Goal: Task Accomplishment & Management: Complete application form

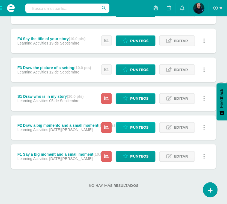
scroll to position [156, 0]
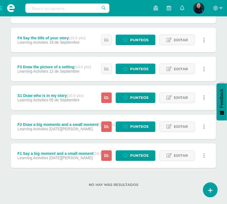
click at [59, 156] on span "[DATE][PERSON_NAME]" at bounding box center [70, 158] width 43 height 4
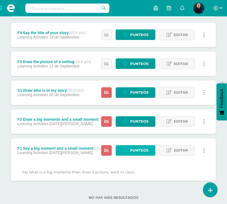
click at [138, 150] on span "Punteos" at bounding box center [139, 150] width 18 height 10
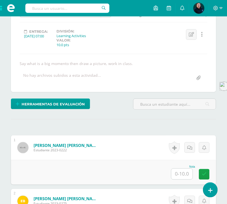
scroll to position [103, 0]
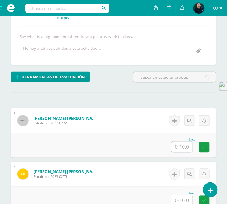
click at [183, 149] on input "text" at bounding box center [181, 147] width 21 height 11
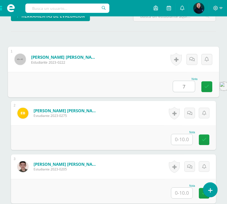
scroll to position [171, 0]
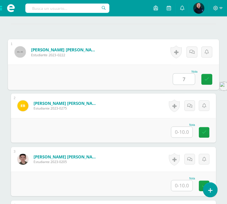
type input "7"
click at [181, 132] on input "text" at bounding box center [181, 132] width 21 height 11
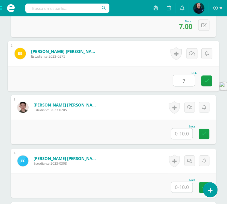
scroll to position [239, 0]
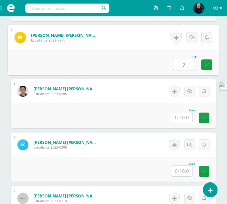
type input "7"
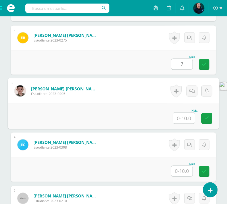
click at [184, 118] on input "text" at bounding box center [184, 117] width 22 height 11
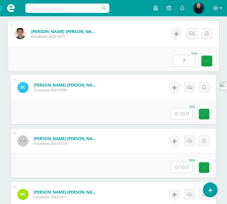
scroll to position [308, 0]
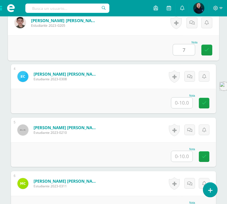
type input "7"
click at [183, 101] on input "text" at bounding box center [181, 102] width 21 height 11
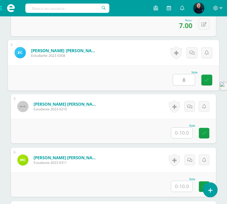
scroll to position [342, 0]
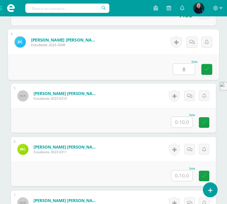
type input "8"
click at [181, 122] on input "text" at bounding box center [181, 122] width 21 height 11
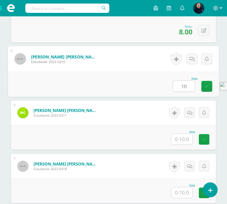
scroll to position [410, 0]
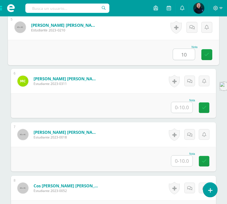
type input "10"
click at [184, 108] on input "text" at bounding box center [181, 107] width 21 height 11
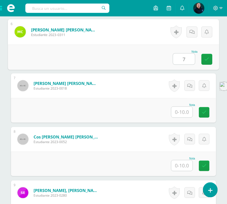
scroll to position [478, 0]
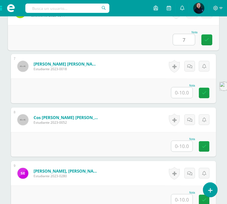
type input "7"
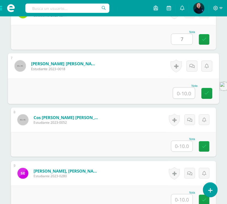
click at [184, 90] on input "text" at bounding box center [184, 93] width 22 height 11
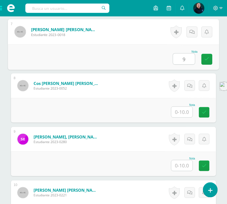
type input "9"
click at [181, 112] on input "text" at bounding box center [181, 112] width 21 height 11
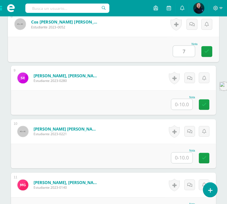
scroll to position [580, 0]
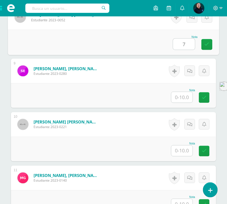
type input "7"
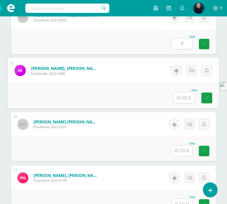
click at [182, 97] on input "text" at bounding box center [184, 97] width 22 height 11
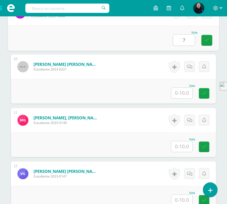
scroll to position [649, 0]
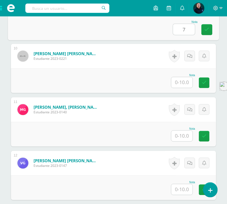
type input "7"
click at [181, 83] on input "text" at bounding box center [181, 82] width 21 height 11
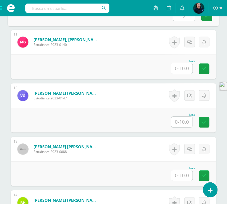
scroll to position [717, 0]
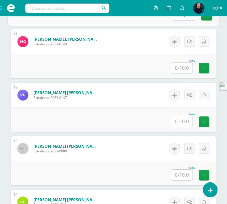
type input "9"
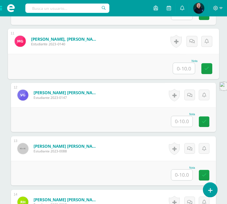
click at [183, 69] on input "text" at bounding box center [184, 68] width 22 height 11
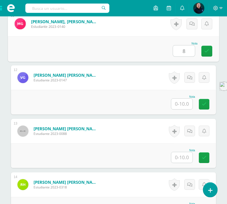
scroll to position [751, 0]
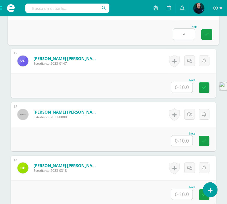
type input "8"
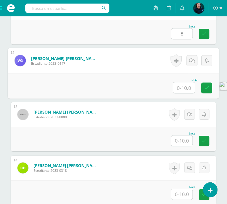
click at [182, 88] on input "text" at bounding box center [184, 87] width 22 height 11
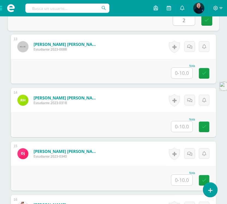
scroll to position [819, 0]
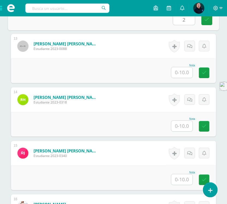
type input "2"
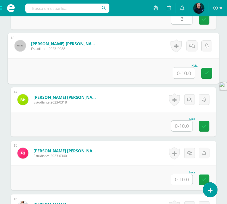
click at [181, 73] on input "text" at bounding box center [184, 72] width 22 height 11
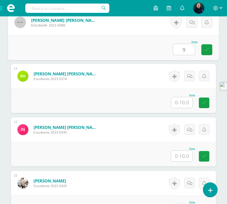
scroll to position [853, 0]
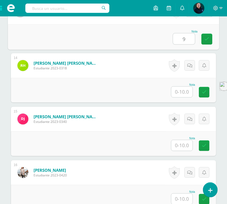
type input "9"
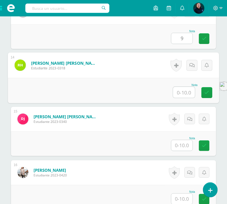
click at [181, 91] on input "text" at bounding box center [184, 92] width 22 height 11
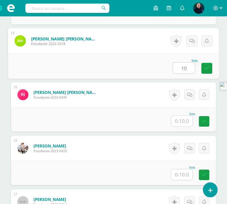
scroll to position [888, 0]
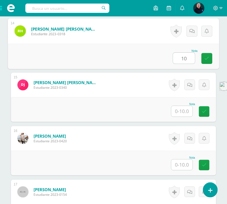
type input "10"
click at [182, 112] on input "text" at bounding box center [181, 111] width 21 height 11
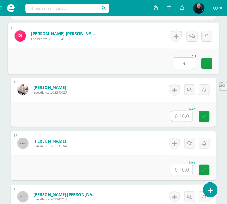
scroll to position [956, 0]
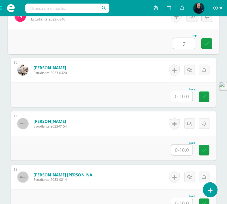
type input "9"
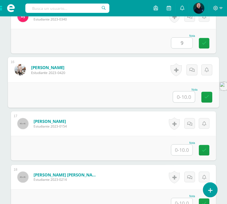
click at [186, 96] on input "text" at bounding box center [184, 96] width 22 height 11
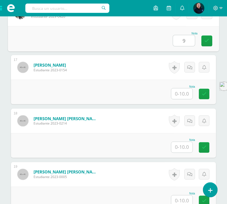
scroll to position [1024, 0]
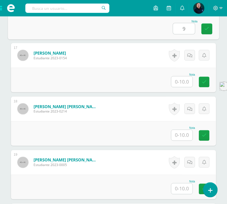
type input "9"
click at [182, 81] on input "text" at bounding box center [181, 81] width 21 height 11
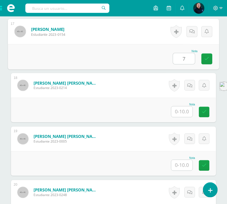
scroll to position [1058, 0]
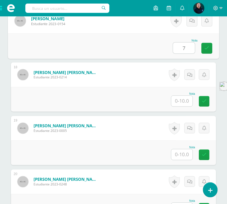
type input "7"
click at [183, 101] on input "text" at bounding box center [181, 101] width 21 height 11
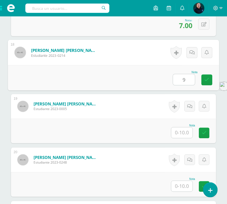
scroll to position [1126, 0]
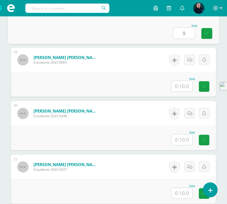
type input "9"
click at [182, 88] on input "text" at bounding box center [181, 86] width 21 height 11
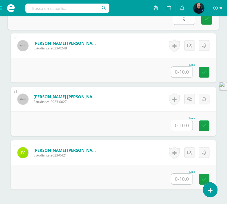
scroll to position [1195, 0]
type input "9"
click at [183, 71] on input "text" at bounding box center [181, 71] width 21 height 11
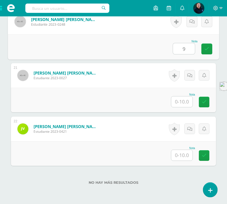
scroll to position [1229, 0]
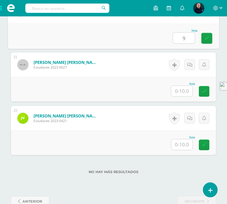
type input "9"
click at [183, 91] on input "text" at bounding box center [181, 91] width 21 height 11
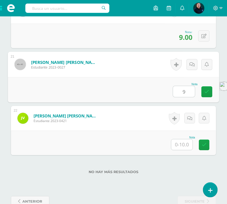
scroll to position [1242, 0]
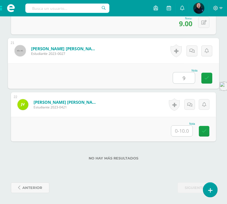
type input "9"
click at [185, 130] on input "text" at bounding box center [181, 131] width 21 height 11
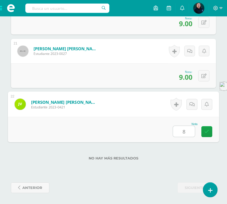
type input "8"
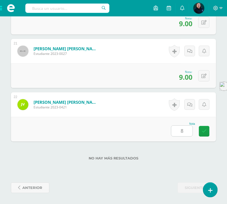
click at [185, 153] on div "No hay más resultados" at bounding box center [113, 153] width 205 height 25
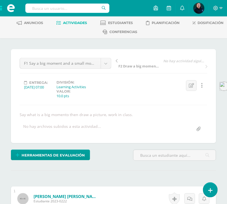
scroll to position [0, 0]
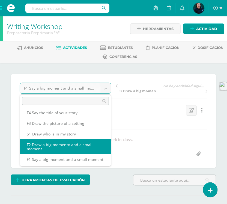
scroll to position [26, 0]
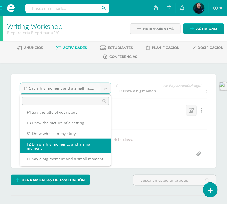
select select "/dashboard/teacher/grade-activity/50042/"
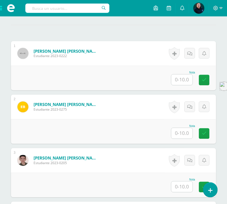
scroll to position [171, 0]
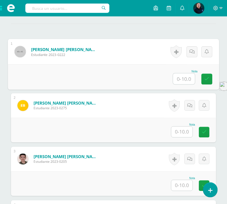
click at [180, 77] on input "text" at bounding box center [184, 78] width 22 height 11
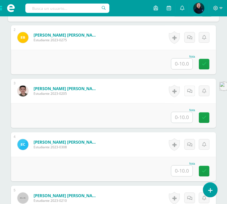
scroll to position [206, 0]
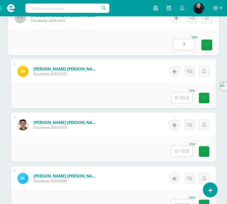
type input "7"
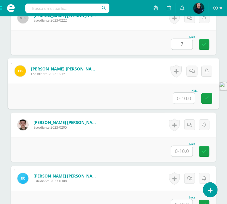
click at [184, 98] on input "text" at bounding box center [184, 98] width 22 height 11
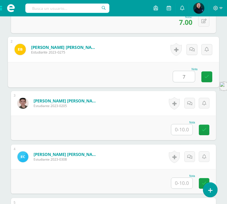
scroll to position [240, 0]
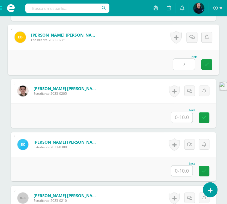
type input "7"
click at [184, 118] on input "text" at bounding box center [181, 117] width 21 height 11
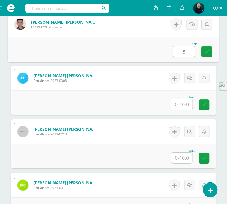
scroll to position [308, 0]
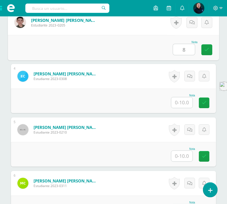
type input "8"
click at [183, 100] on input "text" at bounding box center [181, 102] width 21 height 11
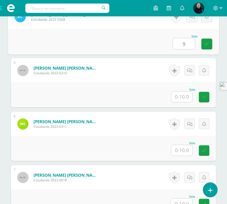
scroll to position [376, 0]
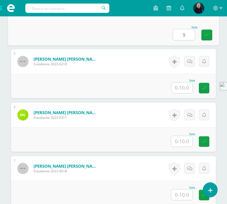
type input "9"
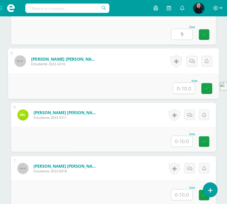
click at [186, 87] on input "text" at bounding box center [184, 88] width 22 height 11
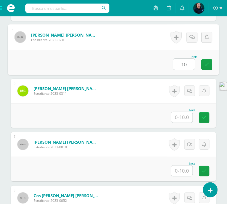
scroll to position [444, 0]
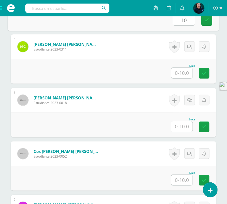
type input "10"
click at [186, 74] on input "text" at bounding box center [181, 73] width 21 height 11
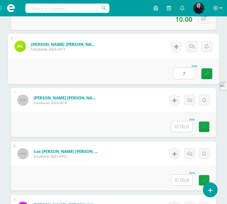
type input "7"
click at [183, 126] on input "text" at bounding box center [181, 126] width 21 height 11
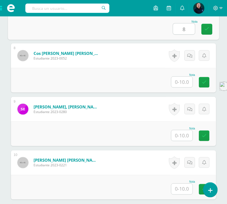
scroll to position [547, 0]
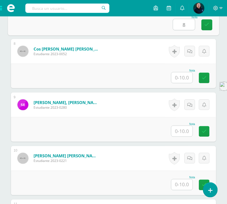
type input "8"
click at [185, 77] on input "text" at bounding box center [181, 77] width 21 height 11
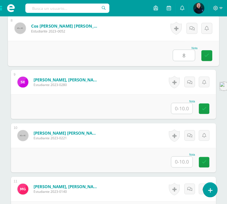
scroll to position [581, 0]
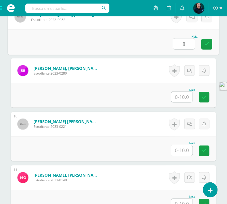
type input "8"
click at [183, 96] on input "text" at bounding box center [181, 97] width 21 height 11
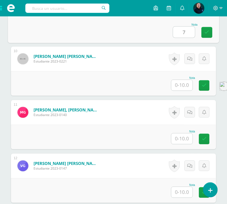
scroll to position [649, 0]
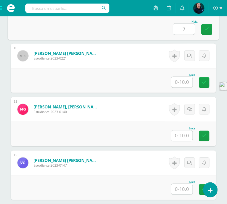
type input "7"
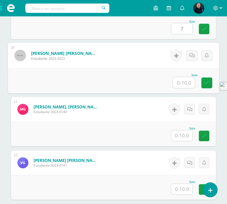
click at [182, 82] on input "text" at bounding box center [184, 82] width 22 height 11
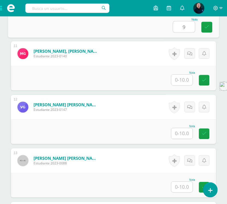
scroll to position [717, 0]
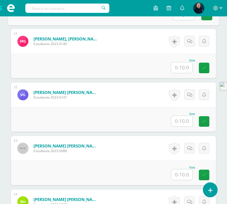
type input "9"
click at [184, 67] on input "text" at bounding box center [181, 67] width 21 height 11
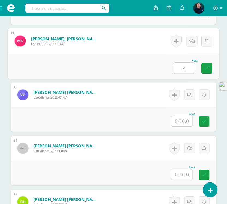
type input "8"
click at [183, 121] on input "text" at bounding box center [181, 121] width 21 height 11
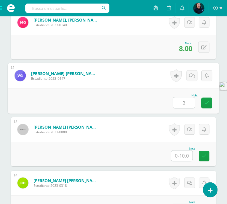
scroll to position [785, 0]
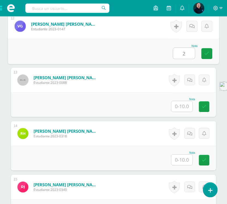
type input "2"
click at [184, 107] on input "text" at bounding box center [181, 106] width 21 height 11
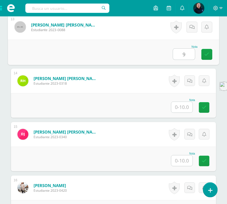
scroll to position [854, 0]
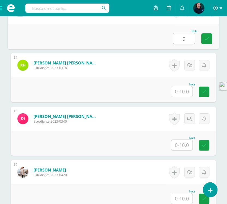
type input "9"
click at [190, 94] on input "text" at bounding box center [181, 91] width 21 height 11
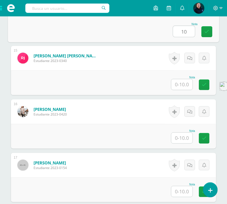
scroll to position [922, 0]
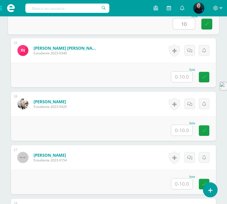
type input "10"
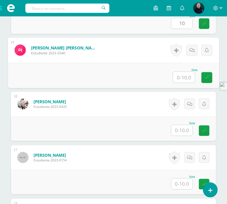
click at [184, 77] on input "text" at bounding box center [184, 77] width 22 height 11
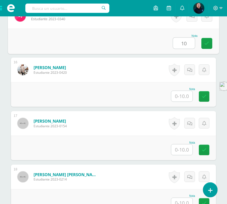
type input "10"
click at [186, 96] on input "text" at bounding box center [181, 96] width 21 height 11
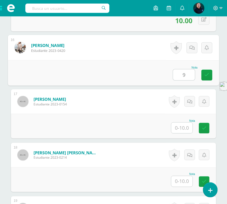
scroll to position [990, 0]
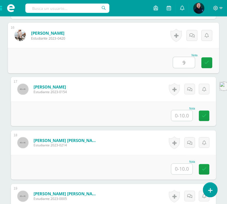
type input "9"
click at [184, 114] on input "text" at bounding box center [181, 115] width 21 height 11
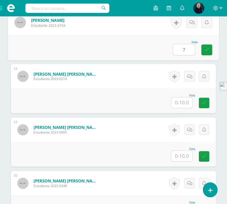
scroll to position [1058, 0]
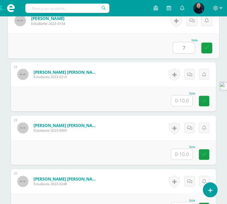
type input "7"
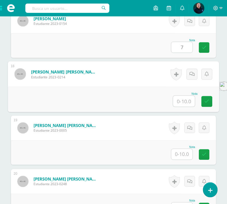
click at [184, 101] on input "text" at bounding box center [184, 101] width 22 height 11
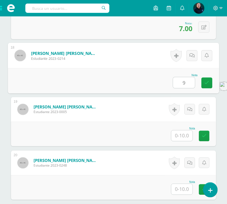
scroll to position [1092, 0]
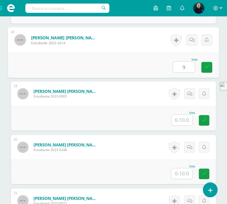
type input "9"
click at [182, 120] on input "text" at bounding box center [181, 120] width 21 height 11
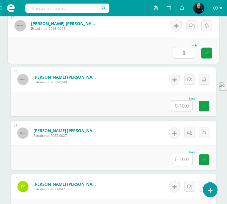
scroll to position [1161, 0]
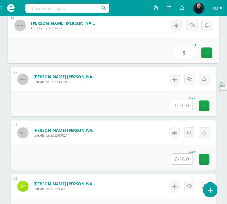
type input "8"
click at [184, 106] on input "text" at bounding box center [181, 105] width 21 height 11
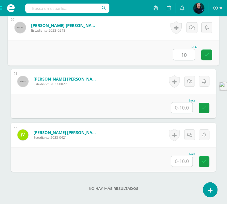
scroll to position [1229, 0]
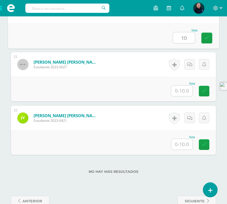
type input "10"
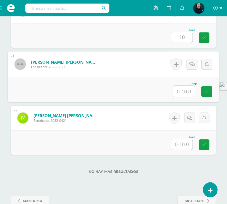
click at [181, 90] on input "text" at bounding box center [184, 91] width 22 height 11
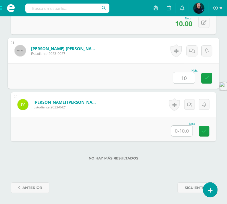
type input "10"
click at [186, 132] on input "text" at bounding box center [181, 131] width 21 height 11
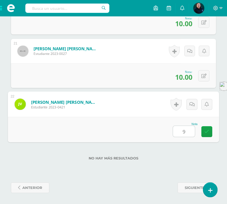
type input "9"
click at [190, 150] on div "No hay más resultados" at bounding box center [113, 153] width 205 height 25
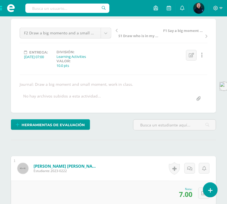
scroll to position [0, 0]
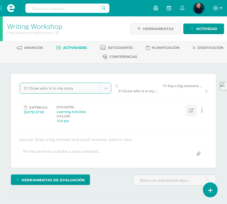
select select "/dashboard/teacher/grade-activity/50044/"
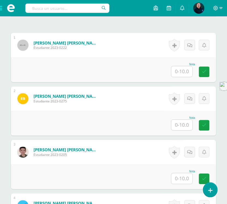
scroll to position [179, 0]
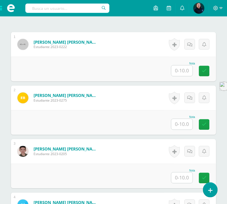
click at [182, 70] on input "text" at bounding box center [181, 70] width 21 height 11
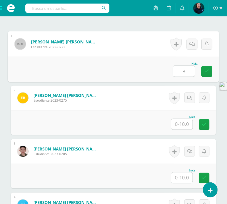
type input "8"
click at [186, 123] on input "text" at bounding box center [181, 124] width 21 height 11
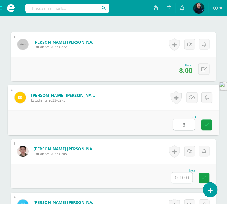
scroll to position [247, 0]
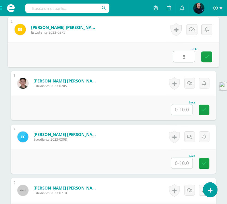
type input "8"
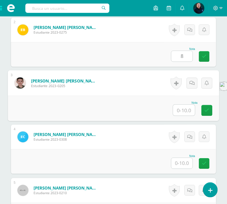
click at [186, 110] on input "text" at bounding box center [184, 110] width 22 height 11
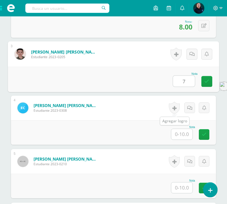
scroll to position [315, 0]
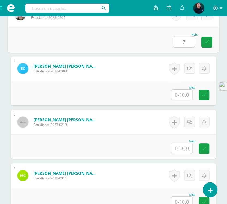
type input "7"
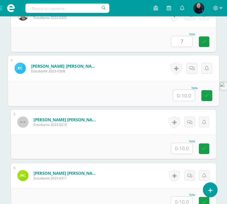
click at [180, 95] on input "text" at bounding box center [184, 95] width 22 height 11
type input "10"
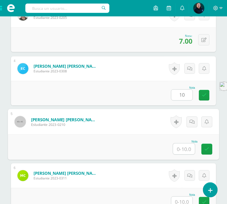
click at [180, 147] on input "text" at bounding box center [184, 148] width 22 height 11
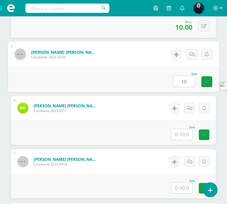
scroll to position [384, 0]
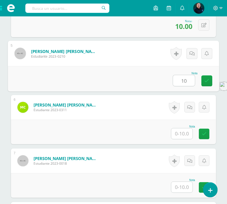
type input "10"
click at [182, 134] on input "text" at bounding box center [181, 133] width 21 height 11
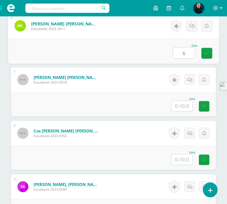
scroll to position [486, 0]
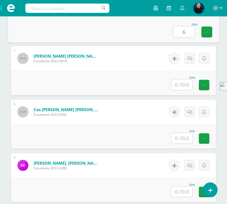
type input "6"
click at [183, 84] on input "text" at bounding box center [181, 84] width 21 height 11
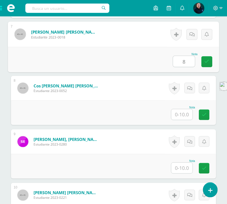
scroll to position [554, 0]
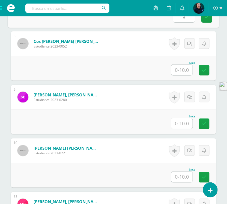
type input "8"
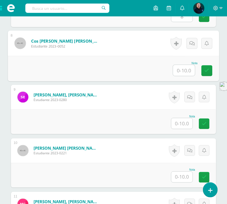
click at [182, 70] on input "text" at bounding box center [184, 70] width 22 height 11
type input "8"
click at [183, 124] on input "text" at bounding box center [181, 123] width 21 height 11
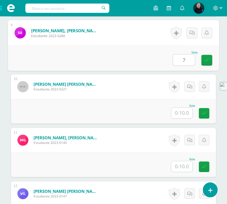
scroll to position [623, 0]
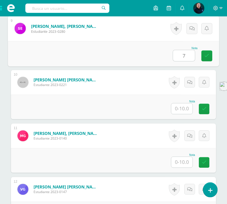
type input "7"
click at [183, 109] on input "text" at bounding box center [181, 108] width 21 height 11
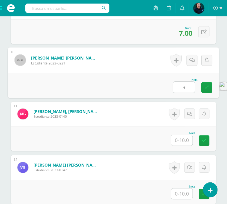
scroll to position [657, 0]
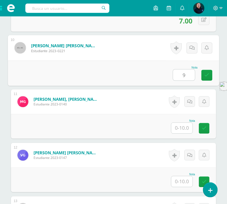
type input "9"
click at [181, 131] on input "text" at bounding box center [181, 128] width 21 height 11
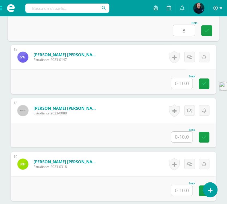
scroll to position [759, 0]
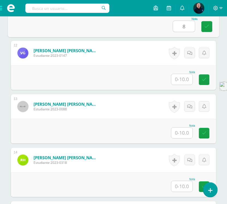
type input "8"
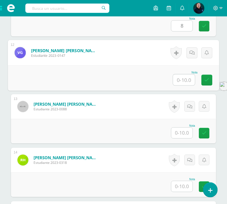
click at [183, 80] on input "text" at bounding box center [184, 79] width 22 height 11
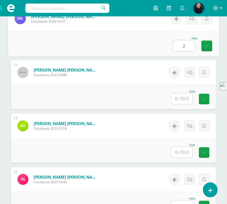
type input "2"
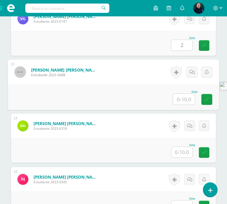
click at [181, 97] on input "text" at bounding box center [184, 99] width 22 height 11
type input "9"
click at [183, 150] on input "text" at bounding box center [181, 152] width 21 height 11
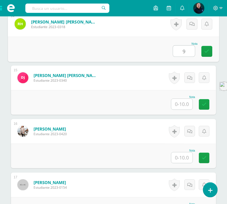
scroll to position [895, 0]
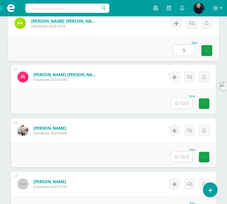
type input "9"
click at [184, 103] on input "text" at bounding box center [181, 103] width 21 height 11
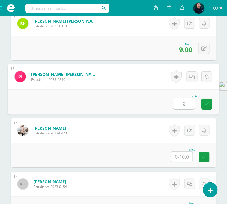
type input "9"
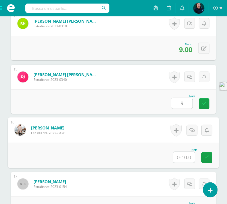
click at [183, 156] on input "text" at bounding box center [184, 157] width 22 height 11
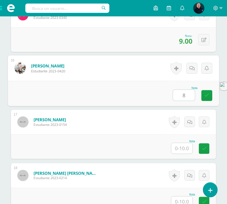
scroll to position [964, 0]
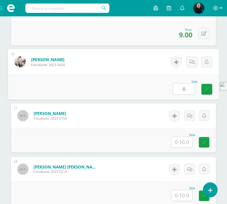
type input "8"
click at [182, 144] on input "text" at bounding box center [181, 142] width 21 height 11
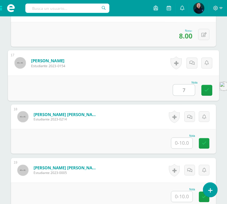
scroll to position [1066, 0]
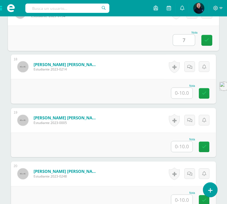
type input "7"
click at [182, 92] on input "text" at bounding box center [181, 93] width 21 height 11
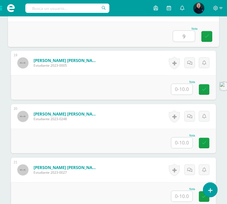
scroll to position [1134, 0]
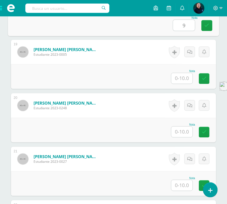
type input "9"
click at [183, 78] on input "text" at bounding box center [181, 78] width 21 height 11
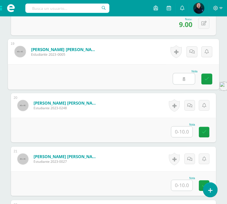
type input "8"
click at [184, 129] on input "text" at bounding box center [181, 132] width 21 height 11
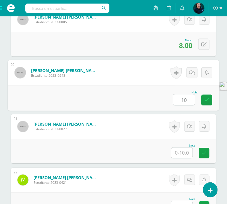
scroll to position [1202, 0]
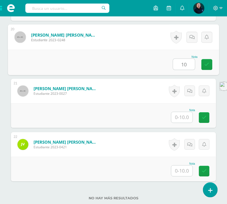
type input "10"
click at [184, 118] on input "text" at bounding box center [181, 117] width 21 height 11
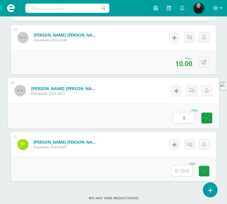
type input "9"
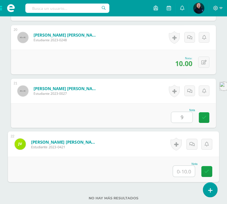
click at [184, 170] on input "text" at bounding box center [184, 171] width 22 height 11
type input "8"
click at [173, 189] on div "No hay más resultados" at bounding box center [113, 193] width 205 height 25
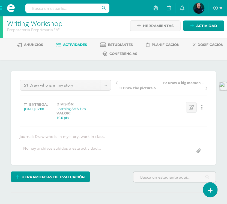
scroll to position [0, 0]
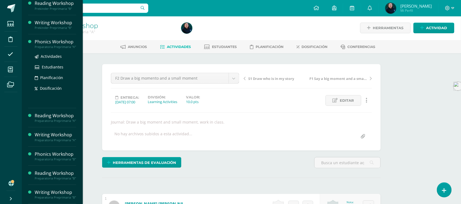
scroll to position [104, 0]
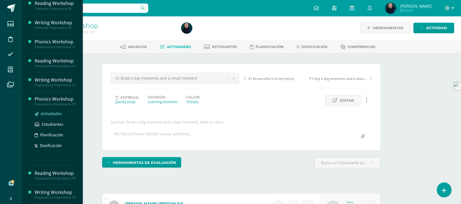
click at [52, 111] on span "Actividades" at bounding box center [51, 113] width 21 height 5
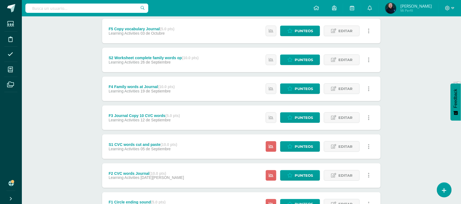
scroll to position [179, 0]
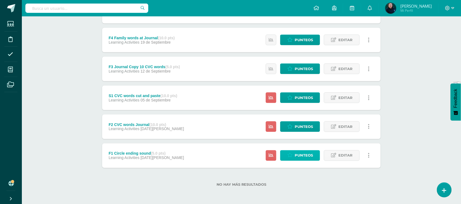
click at [303, 156] on span "Punteos" at bounding box center [303, 156] width 18 height 10
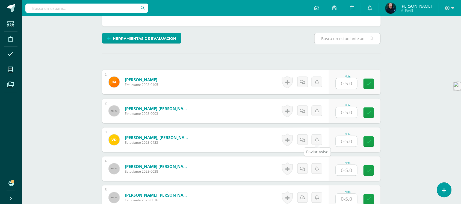
scroll to position [137, 0]
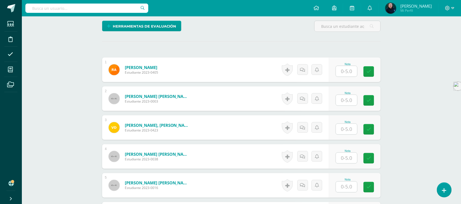
click at [347, 72] on input "text" at bounding box center [346, 71] width 21 height 11
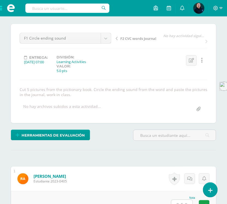
scroll to position [159, 0]
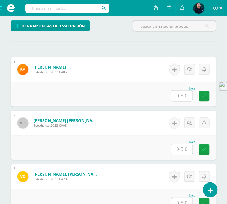
click at [182, 97] on input "text" at bounding box center [181, 96] width 21 height 11
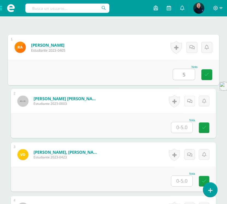
scroll to position [193, 0]
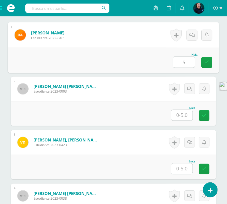
type input "5"
click at [187, 116] on input "text" at bounding box center [181, 115] width 21 height 11
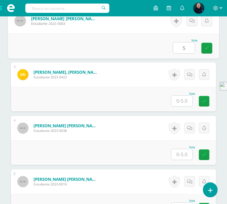
scroll to position [261, 0]
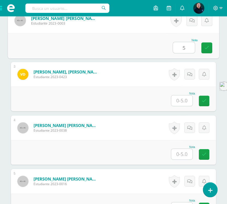
type input "5"
click at [180, 100] on input "text" at bounding box center [181, 100] width 21 height 11
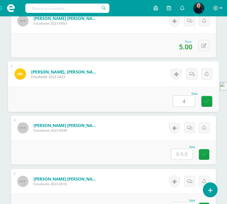
type input "4"
click at [186, 152] on input "text" at bounding box center [181, 154] width 21 height 11
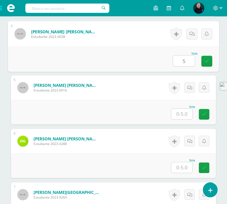
scroll to position [364, 0]
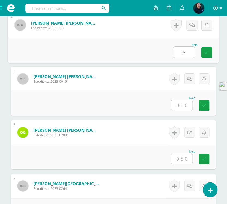
type input "5"
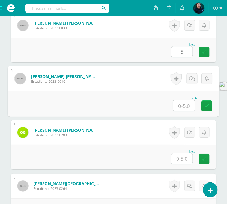
click at [182, 107] on input "text" at bounding box center [184, 105] width 22 height 11
type input "5"
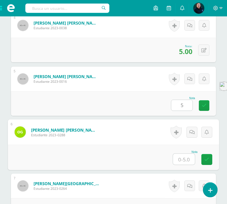
click at [183, 159] on input "text" at bounding box center [184, 159] width 22 height 11
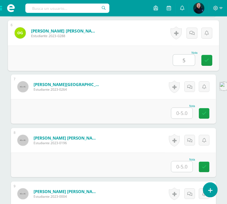
scroll to position [466, 0]
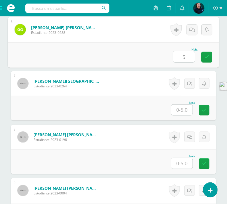
type input "5"
click at [180, 111] on input "text" at bounding box center [181, 110] width 21 height 11
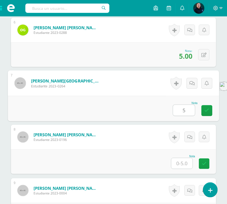
type input "5"
click at [181, 162] on input "text" at bounding box center [181, 163] width 21 height 11
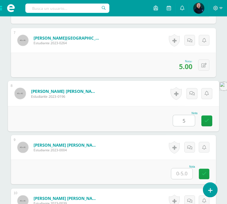
scroll to position [603, 0]
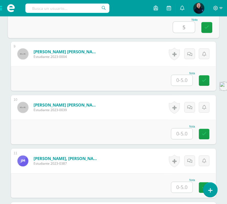
type input "5"
click at [183, 134] on input "text" at bounding box center [181, 134] width 21 height 11
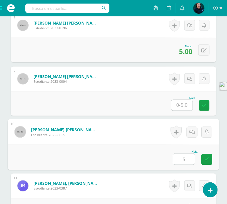
scroll to position [534, 0]
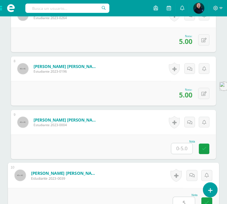
type input "5"
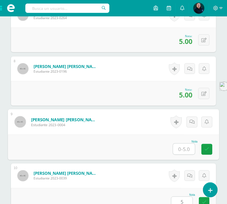
click at [185, 148] on input "text" at bounding box center [184, 149] width 22 height 11
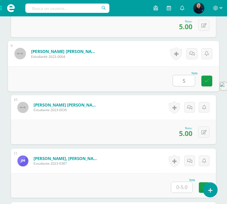
scroll to position [637, 0]
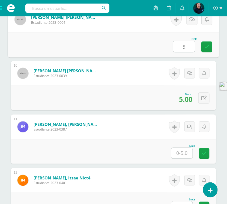
type input "5"
click at [183, 153] on input "text" at bounding box center [181, 153] width 21 height 11
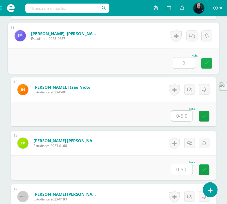
scroll to position [739, 0]
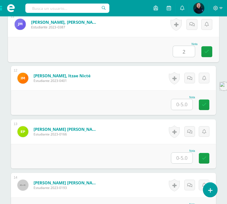
type input "2"
click at [183, 103] on input "text" at bounding box center [181, 104] width 21 height 11
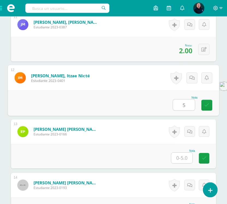
type input "5"
click at [181, 157] on input "text" at bounding box center [181, 158] width 21 height 11
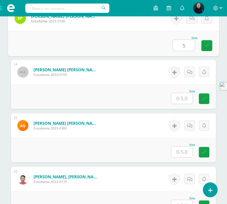
scroll to position [841, 0]
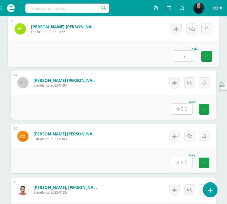
type input "5"
click at [184, 110] on input "text" at bounding box center [181, 109] width 21 height 11
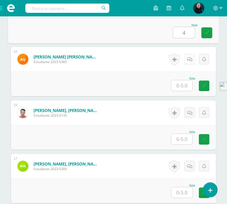
scroll to position [944, 0]
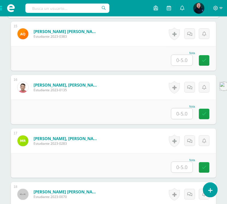
type input "4"
click at [185, 115] on input "text" at bounding box center [181, 113] width 21 height 11
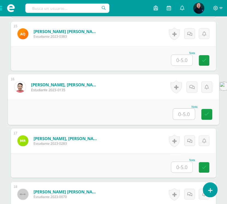
click at [190, 111] on input "text" at bounding box center [184, 114] width 22 height 11
click at [186, 114] on input "text" at bounding box center [184, 114] width 22 height 11
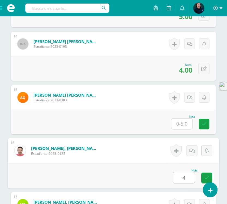
scroll to position [876, 0]
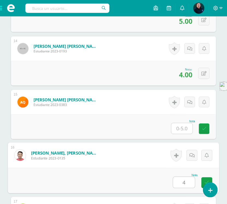
type input "4"
click at [182, 126] on input "text" at bounding box center [181, 128] width 21 height 11
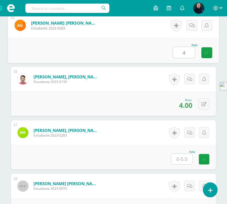
scroll to position [978, 0]
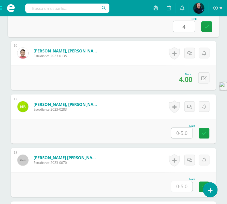
type input "4"
click at [186, 133] on input "text" at bounding box center [181, 133] width 21 height 11
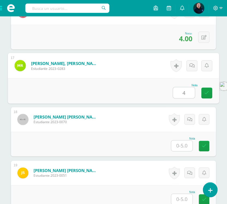
scroll to position [1080, 0]
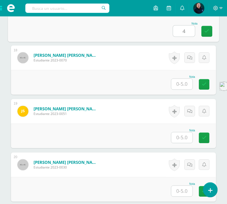
type input "4"
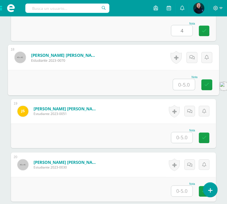
click at [180, 84] on input "text" at bounding box center [184, 84] width 22 height 11
type input "5"
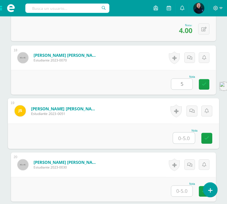
click at [180, 133] on input "text" at bounding box center [184, 138] width 22 height 11
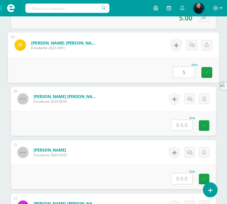
scroll to position [1148, 0]
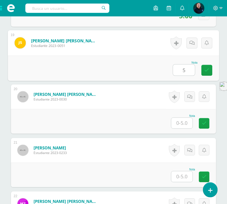
type input "5"
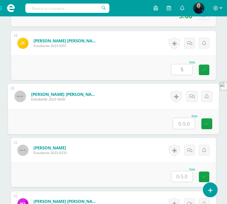
click at [184, 122] on input "text" at bounding box center [184, 123] width 22 height 11
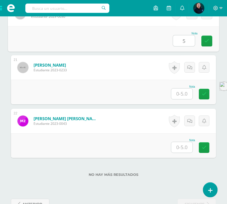
scroll to position [1247, 0]
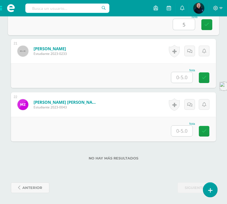
type input "5"
click at [186, 76] on input "text" at bounding box center [181, 77] width 21 height 11
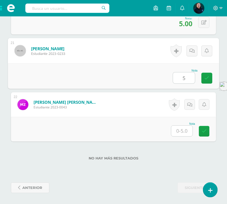
type input "5"
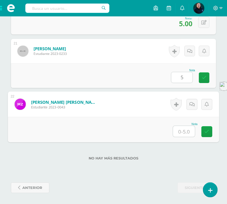
click at [184, 129] on input "text" at bounding box center [184, 131] width 22 height 11
type input "4"
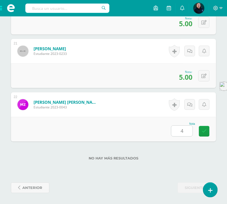
click at [180, 159] on label "No hay más resultados" at bounding box center [113, 158] width 205 height 4
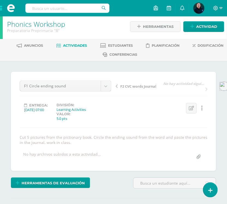
scroll to position [0, 0]
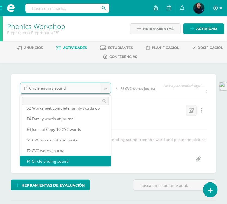
scroll to position [34, 0]
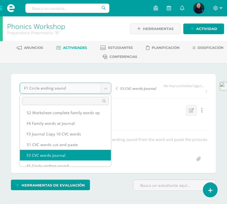
select select "/dashboard/teacher/grade-activity/49876/"
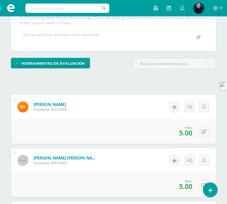
scroll to position [136, 0]
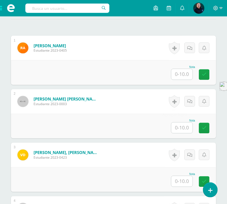
scroll to position [176, 0]
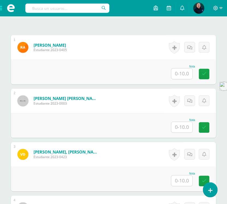
click at [186, 75] on input "text" at bounding box center [181, 74] width 21 height 11
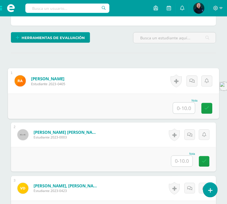
scroll to position [176, 0]
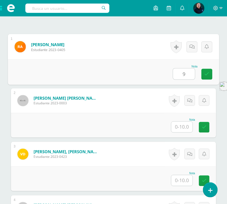
drag, startPoint x: 189, startPoint y: 77, endPoint x: 186, endPoint y: 86, distance: 9.6
click at [186, 81] on div "Nota 9" at bounding box center [114, 71] width 212 height 25
type input "9"
click at [182, 124] on input "text" at bounding box center [181, 127] width 21 height 11
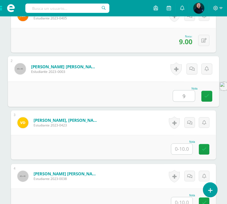
scroll to position [245, 0]
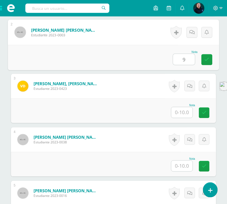
type input "9"
click at [180, 111] on input "text" at bounding box center [181, 112] width 21 height 11
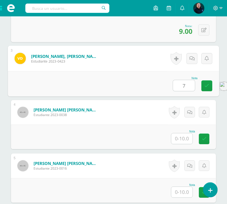
scroll to position [313, 0]
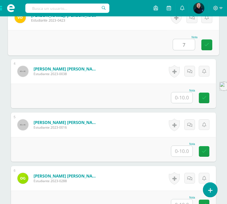
type input "7"
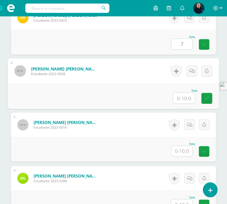
click at [181, 97] on input "text" at bounding box center [184, 98] width 22 height 11
type input "9"
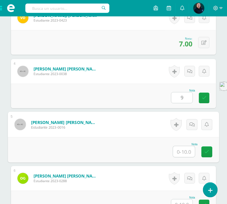
click at [183, 152] on input "text" at bounding box center [184, 151] width 22 height 11
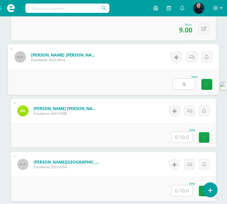
scroll to position [381, 0]
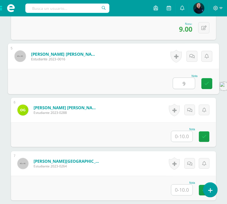
type input "9"
click at [183, 136] on input "text" at bounding box center [181, 136] width 21 height 11
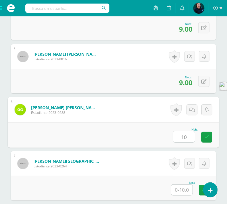
scroll to position [449, 0]
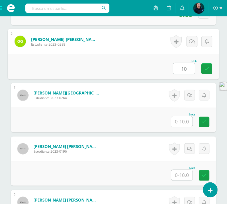
type input "10"
click at [183, 125] on input "text" at bounding box center [181, 121] width 21 height 11
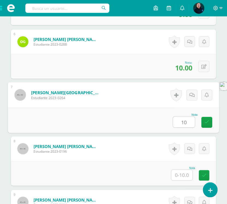
scroll to position [517, 0]
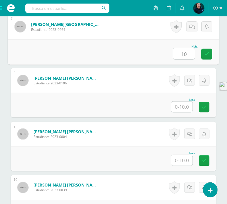
type input "10"
click at [180, 109] on input "text" at bounding box center [181, 107] width 21 height 11
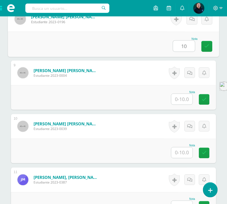
scroll to position [586, 0]
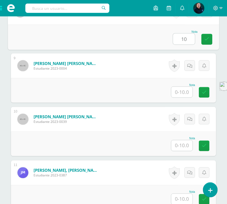
type input "10"
click at [184, 94] on input "text" at bounding box center [181, 92] width 21 height 11
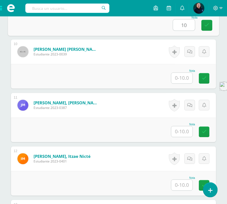
scroll to position [654, 0]
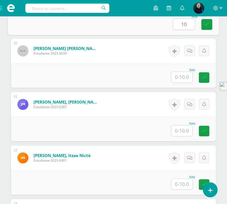
type input "10"
click at [184, 79] on input "text" at bounding box center [181, 77] width 21 height 11
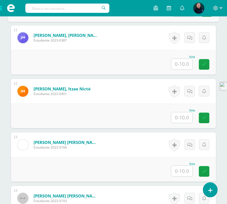
scroll to position [722, 0]
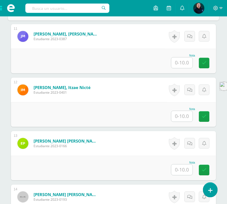
type input "10"
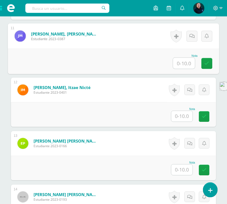
click at [183, 64] on input "text" at bounding box center [184, 63] width 22 height 11
type input "2"
click at [184, 116] on input "text" at bounding box center [181, 116] width 21 height 11
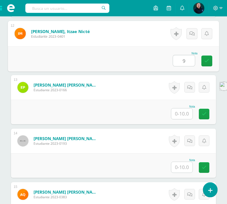
scroll to position [790, 0]
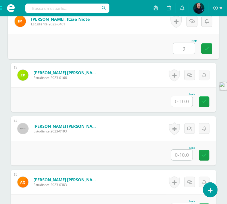
type input "9"
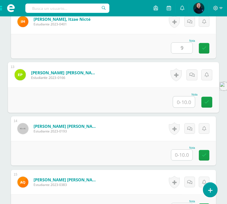
click at [181, 103] on input "text" at bounding box center [184, 101] width 22 height 11
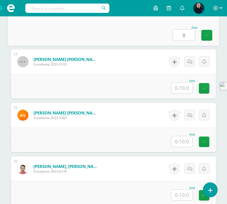
scroll to position [859, 0]
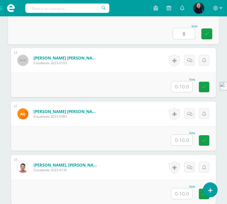
type input "8"
click at [184, 87] on input "text" at bounding box center [181, 86] width 21 height 11
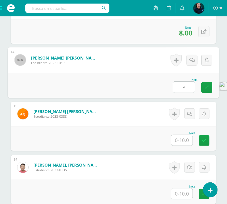
type input "8"
click at [183, 139] on input "text" at bounding box center [181, 140] width 21 height 11
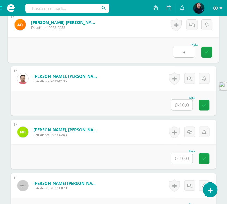
scroll to position [961, 0]
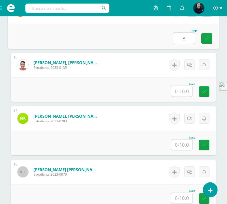
type input "8"
click at [185, 90] on input "text" at bounding box center [181, 91] width 21 height 11
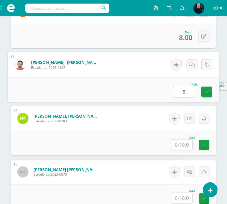
type input "8"
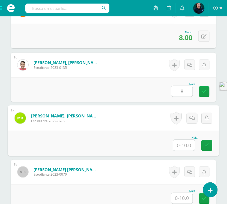
click at [182, 145] on input "text" at bounding box center [184, 145] width 22 height 11
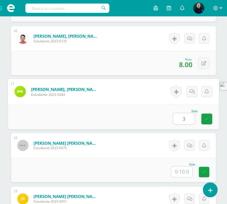
scroll to position [1029, 0]
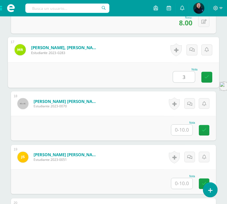
type input "3"
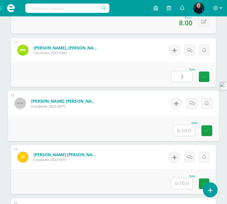
click at [184, 129] on input "text" at bounding box center [184, 130] width 22 height 11
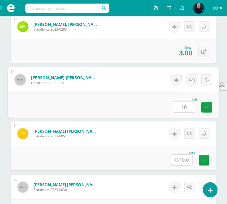
scroll to position [1097, 0]
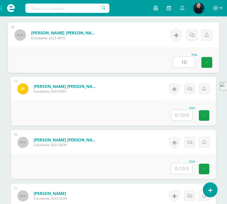
type input "10"
click at [183, 118] on input "text" at bounding box center [181, 115] width 21 height 11
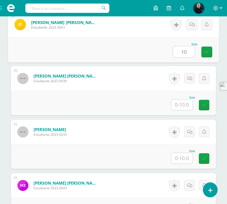
scroll to position [1166, 0]
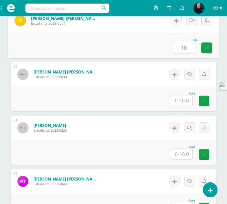
type input "10"
click at [183, 99] on input "text" at bounding box center [181, 100] width 21 height 11
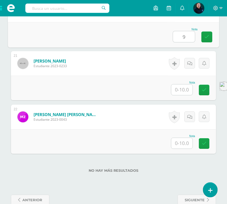
scroll to position [1234, 0]
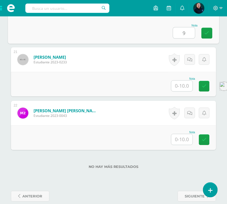
type input "9"
click at [182, 86] on input "text" at bounding box center [181, 86] width 21 height 11
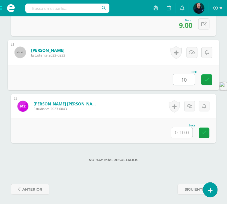
scroll to position [1242, 0]
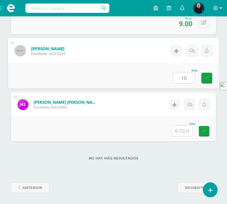
type input "10"
click at [182, 129] on input "text" at bounding box center [181, 131] width 21 height 11
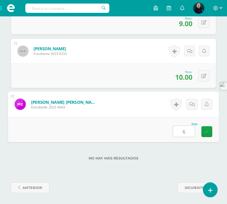
type input "6"
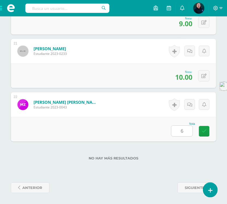
click at [187, 159] on label "No hay más resultados" at bounding box center [113, 158] width 205 height 4
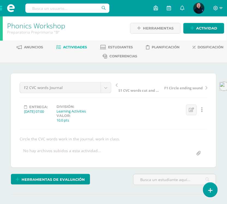
scroll to position [0, 0]
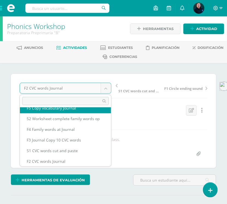
scroll to position [23, 0]
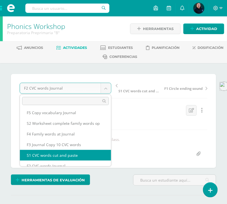
select select "/dashboard/teacher/grade-activity/49878/"
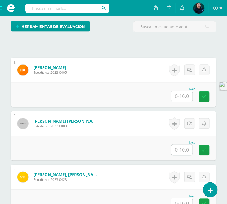
scroll to position [171, 0]
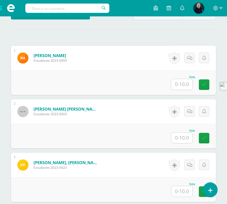
click at [183, 82] on input "text" at bounding box center [181, 84] width 21 height 11
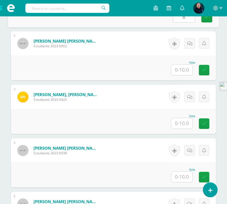
scroll to position [239, 0]
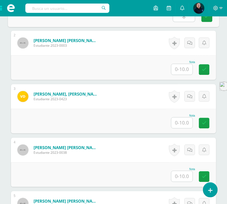
type input "8"
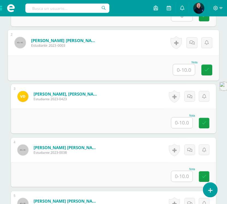
click at [183, 69] on input "text" at bounding box center [184, 69] width 22 height 11
type input "8"
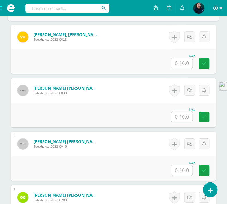
scroll to position [308, 0]
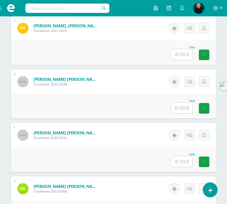
type input "9"
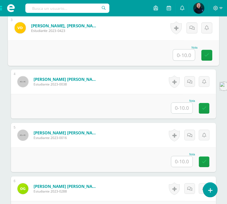
click at [180, 54] on input "text" at bounding box center [184, 54] width 22 height 11
type input "7"
click at [184, 108] on input "text" at bounding box center [181, 108] width 21 height 11
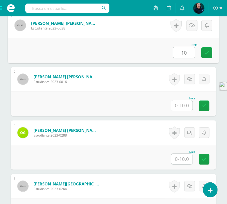
scroll to position [376, 0]
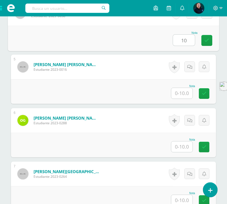
type input "10"
click at [183, 93] on input "text" at bounding box center [181, 93] width 21 height 11
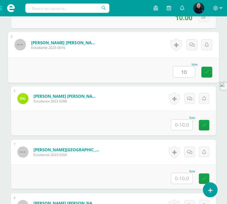
scroll to position [410, 0]
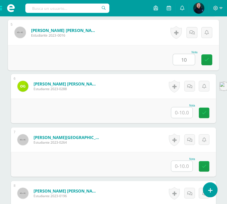
type input "10"
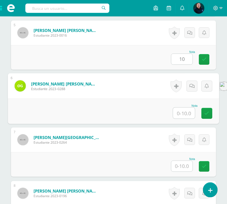
click at [180, 112] on input "text" at bounding box center [184, 113] width 22 height 11
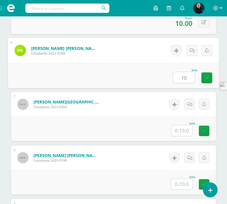
scroll to position [478, 0]
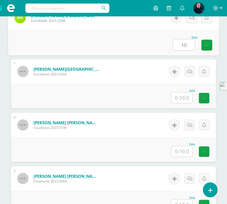
type input "10"
click at [181, 98] on input "text" at bounding box center [181, 98] width 21 height 11
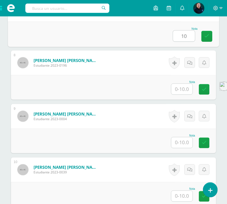
scroll to position [546, 0]
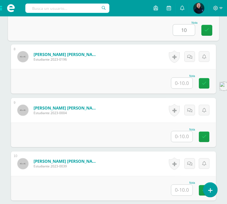
type input "10"
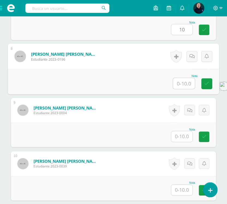
click at [182, 82] on input "text" at bounding box center [184, 83] width 22 height 11
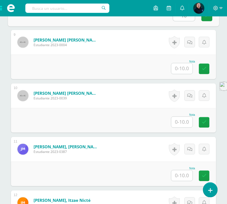
scroll to position [615, 0]
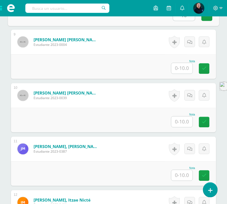
type input "10"
click at [181, 65] on input "text" at bounding box center [181, 68] width 21 height 11
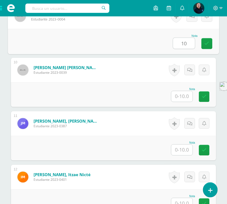
scroll to position [683, 0]
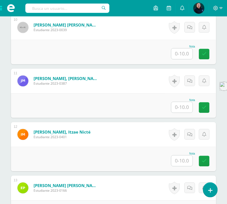
type input "10"
click at [181, 55] on input "text" at bounding box center [181, 53] width 21 height 11
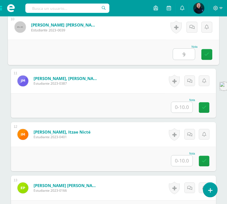
scroll to position [717, 0]
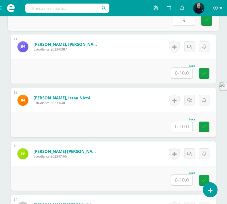
type input "9"
click at [182, 72] on input "text" at bounding box center [181, 73] width 21 height 11
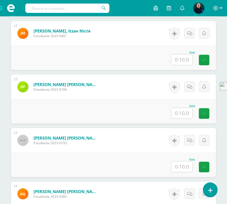
scroll to position [785, 0]
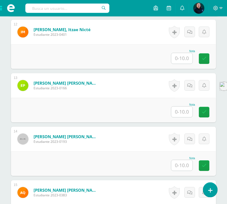
type input "2"
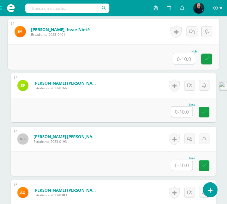
click at [183, 59] on input "text" at bounding box center [184, 58] width 22 height 11
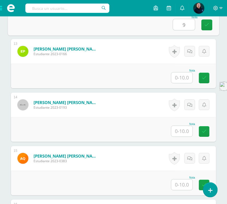
type input "9"
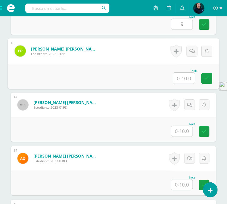
click at [183, 76] on input "text" at bounding box center [184, 78] width 22 height 11
type input "9"
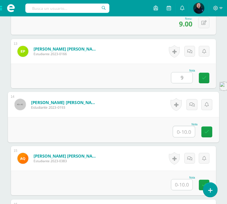
click at [182, 132] on input "text" at bounding box center [184, 131] width 22 height 11
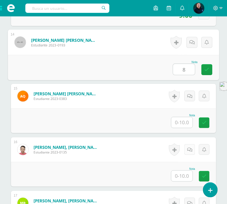
scroll to position [888, 0]
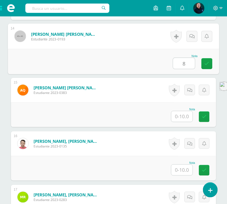
type input "8"
click at [186, 118] on input "text" at bounding box center [181, 116] width 21 height 11
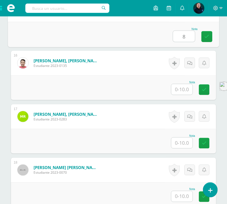
scroll to position [990, 0]
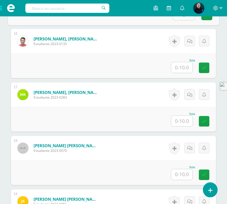
type input "8"
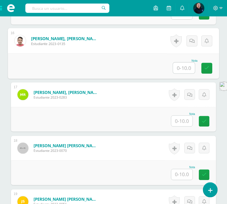
click at [184, 69] on input "text" at bounding box center [184, 67] width 22 height 11
type input "1"
type input "7"
click at [183, 122] on input "text" at bounding box center [181, 121] width 21 height 11
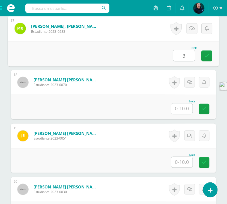
scroll to position [1058, 0]
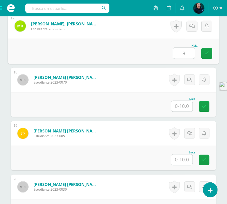
type input "3"
click at [185, 107] on input "text" at bounding box center [181, 106] width 21 height 11
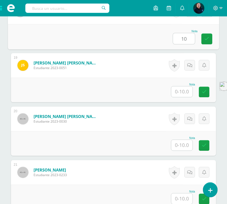
scroll to position [1126, 0]
type input "10"
click at [181, 92] on input "text" at bounding box center [181, 91] width 21 height 11
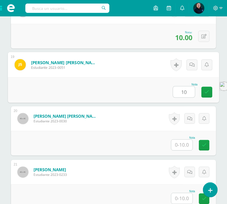
scroll to position [1195, 0]
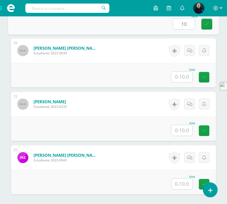
type input "10"
click at [182, 76] on input "text" at bounding box center [181, 77] width 21 height 11
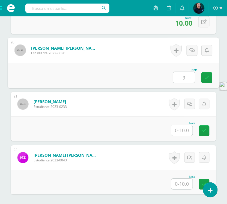
type input "9"
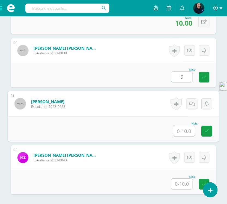
click at [181, 130] on input "text" at bounding box center [184, 130] width 22 height 11
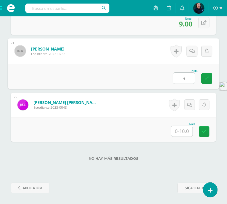
scroll to position [1247, 0]
type input "9"
click at [183, 129] on input "text" at bounding box center [181, 131] width 21 height 11
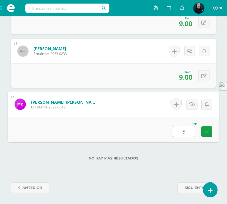
type input "5"
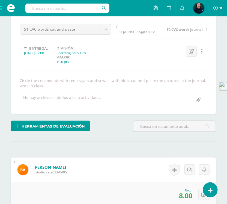
scroll to position [0, 0]
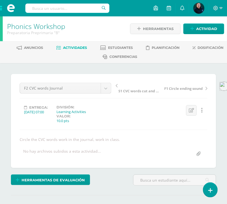
scroll to position [0, 0]
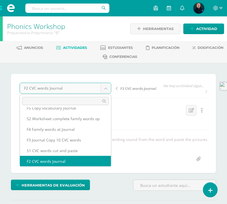
scroll to position [23, 0]
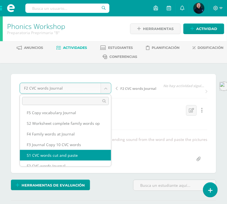
select select "/dashboard/teacher/grade-activity/49878/"
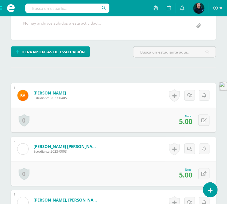
scroll to position [171, 0]
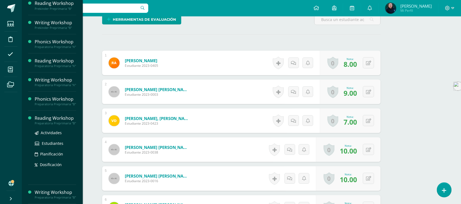
scroll to position [171, 0]
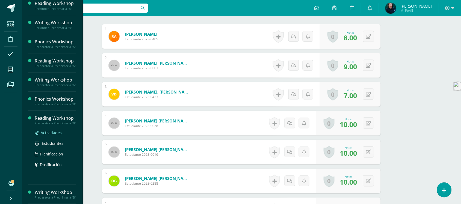
click at [49, 130] on span "Actividades" at bounding box center [51, 132] width 21 height 5
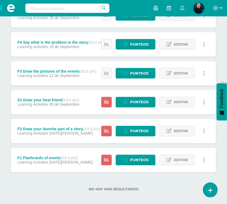
scroll to position [150, 0]
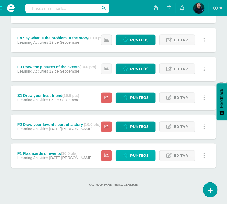
click at [139, 157] on span "Punteos" at bounding box center [139, 156] width 18 height 10
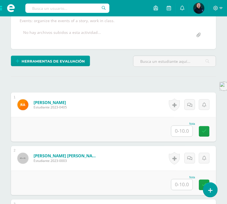
scroll to position [137, 0]
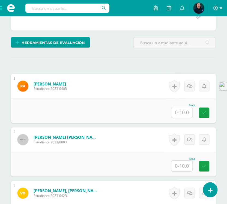
click at [184, 112] on input "text" at bounding box center [181, 112] width 21 height 11
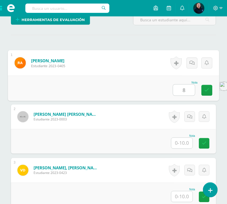
scroll to position [171, 0]
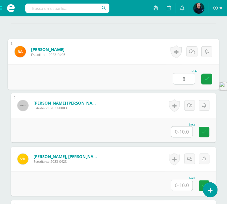
type input "8"
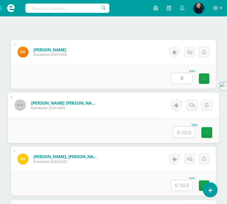
click at [182, 134] on input "text" at bounding box center [184, 132] width 22 height 11
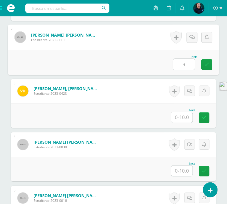
scroll to position [274, 0]
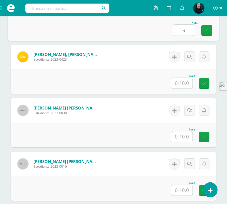
type input "9"
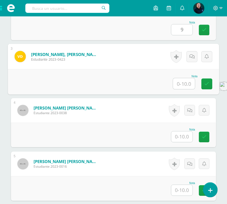
click at [183, 82] on input "text" at bounding box center [184, 83] width 22 height 11
type input "8"
click at [181, 137] on input "text" at bounding box center [181, 136] width 21 height 11
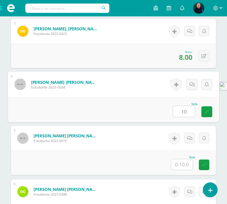
scroll to position [342, 0]
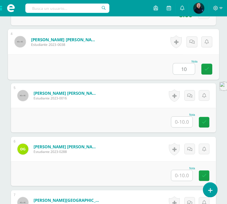
type input "10"
click at [180, 120] on input "text" at bounding box center [181, 122] width 21 height 11
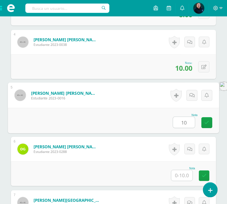
scroll to position [410, 0]
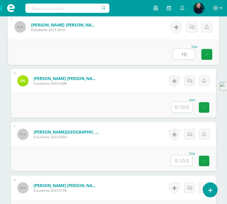
type input "10"
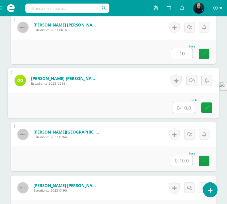
click at [183, 108] on input "text" at bounding box center [184, 107] width 22 height 11
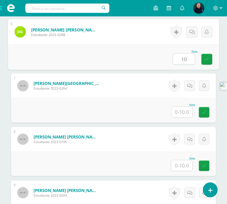
scroll to position [478, 0]
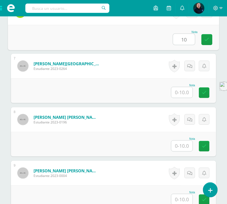
type input "10"
click at [184, 92] on input "text" at bounding box center [181, 92] width 21 height 11
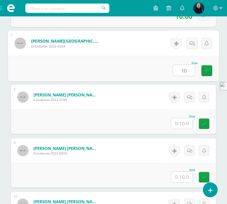
scroll to position [513, 0]
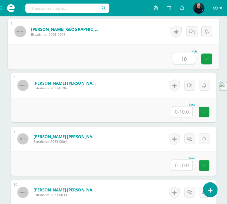
type input "10"
click at [182, 112] on input "text" at bounding box center [181, 111] width 21 height 11
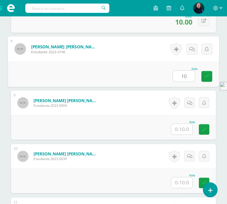
scroll to position [581, 0]
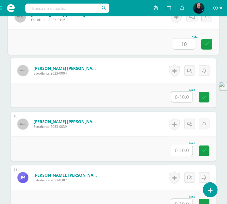
type input "10"
click at [182, 99] on input "text" at bounding box center [181, 97] width 21 height 11
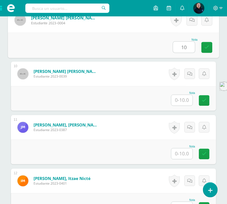
scroll to position [649, 0]
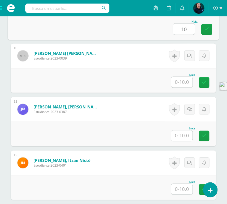
type input "10"
click at [183, 84] on input "text" at bounding box center [181, 82] width 21 height 11
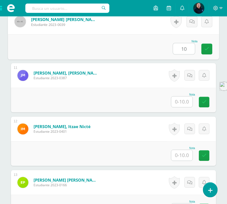
scroll to position [717, 0]
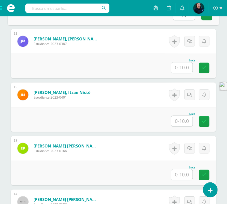
type input "10"
click at [184, 68] on input "text" at bounding box center [181, 67] width 21 height 11
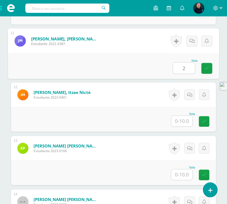
type input "2"
click at [180, 121] on input "text" at bounding box center [181, 121] width 21 height 11
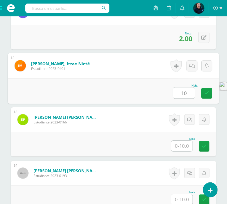
scroll to position [785, 0]
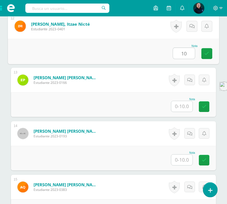
type input "10"
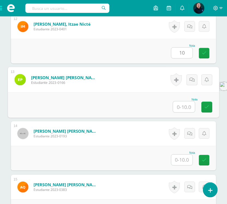
click at [180, 106] on input "text" at bounding box center [184, 106] width 22 height 11
click at [180, 106] on input "10" at bounding box center [184, 106] width 22 height 11
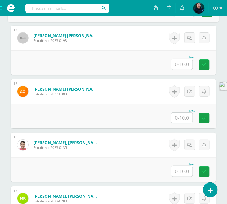
scroll to position [888, 0]
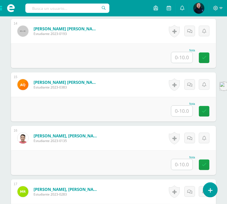
type input "10"
click at [182, 58] on input "text" at bounding box center [181, 57] width 21 height 11
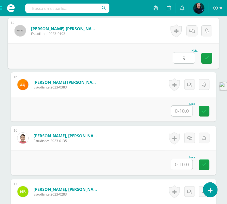
type input "9"
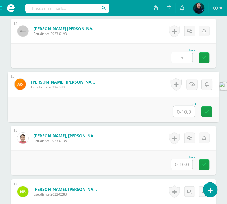
click at [181, 111] on input "text" at bounding box center [184, 111] width 22 height 11
type input "8"
click at [183, 163] on input "text" at bounding box center [181, 164] width 21 height 11
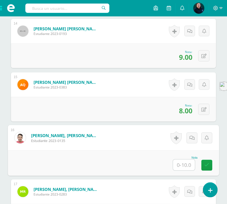
click at [184, 161] on input "text" at bounding box center [184, 164] width 22 height 11
click at [184, 160] on input "text" at bounding box center [184, 164] width 22 height 11
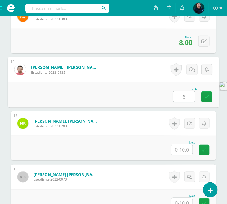
scroll to position [990, 0]
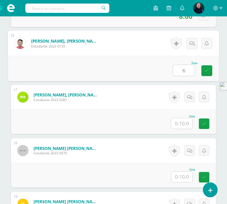
type input "6"
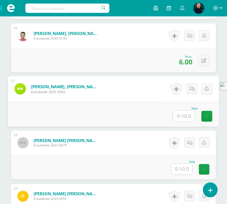
drag, startPoint x: 186, startPoint y: 158, endPoint x: 181, endPoint y: 115, distance: 42.7
click at [181, 115] on input "text" at bounding box center [184, 116] width 22 height 11
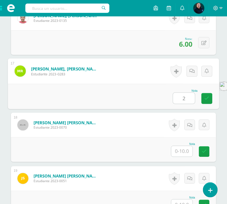
scroll to position [1058, 0]
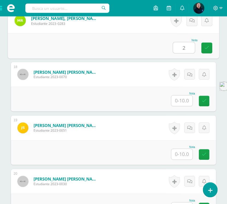
type input "2"
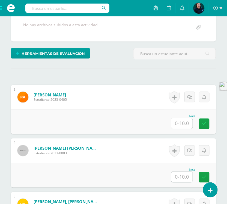
scroll to position [142, 0]
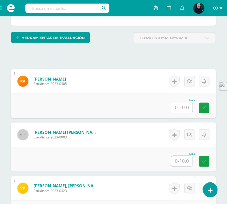
click at [183, 105] on input "text" at bounding box center [181, 107] width 21 height 11
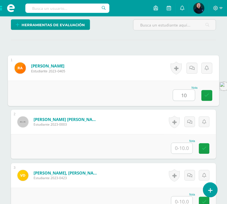
scroll to position [176, 0]
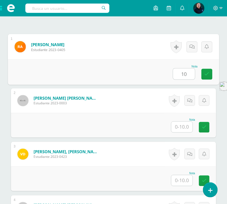
type input "10"
click at [181, 127] on input "text" at bounding box center [181, 127] width 21 height 11
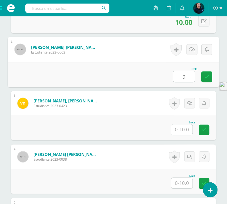
scroll to position [245, 0]
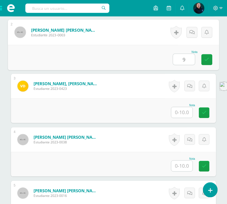
type input "9"
click at [181, 114] on input "text" at bounding box center [181, 112] width 21 height 11
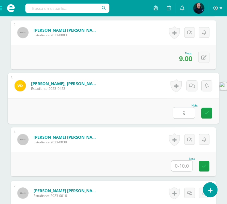
scroll to position [279, 0]
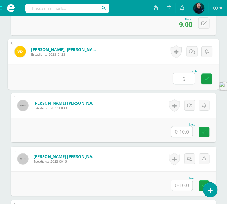
type input "9"
click at [180, 129] on input "text" at bounding box center [181, 131] width 21 height 11
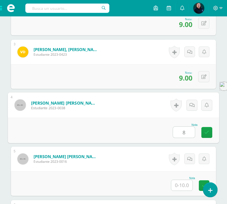
scroll to position [347, 0]
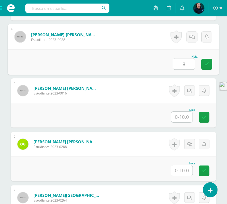
type input "8"
click at [181, 117] on input "text" at bounding box center [181, 117] width 21 height 11
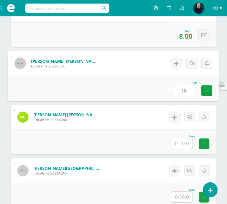
scroll to position [415, 0]
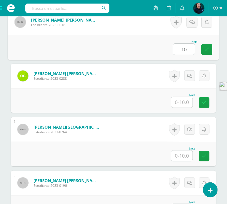
type input "10"
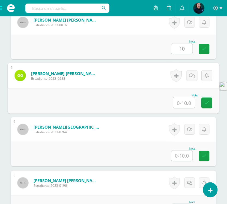
click at [180, 101] on input "text" at bounding box center [184, 102] width 22 height 11
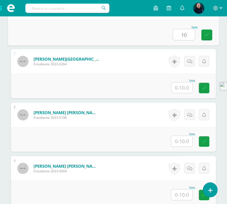
scroll to position [483, 0]
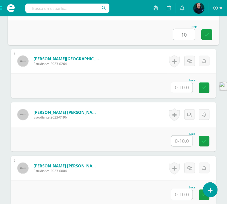
type input "10"
click at [179, 87] on input "text" at bounding box center [181, 87] width 21 height 11
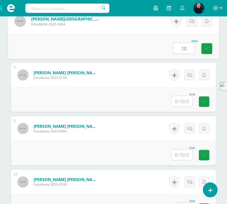
scroll to position [552, 0]
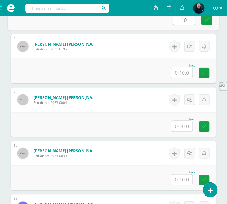
type input "10"
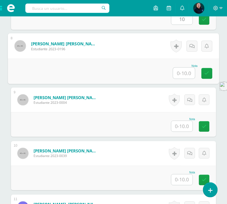
click at [180, 72] on input "text" at bounding box center [184, 73] width 22 height 11
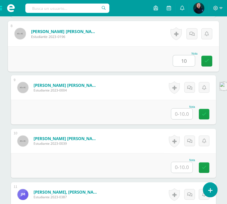
scroll to position [586, 0]
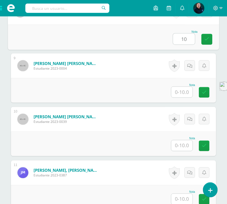
type input "10"
click at [181, 92] on input "text" at bounding box center [181, 92] width 21 height 11
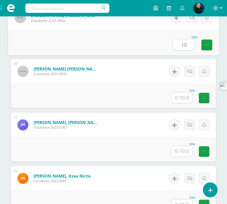
scroll to position [654, 0]
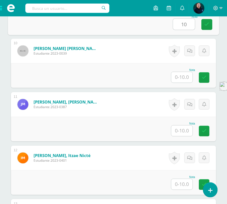
type input "10"
click at [182, 77] on input "text" at bounding box center [181, 77] width 21 height 11
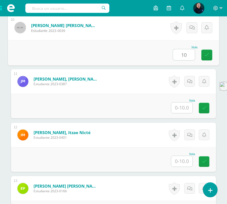
scroll to position [688, 0]
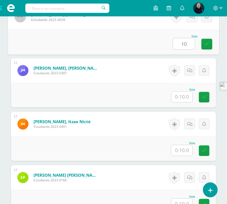
type input "10"
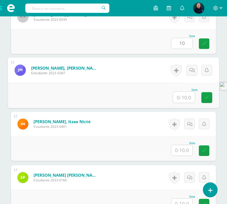
click at [180, 97] on input "text" at bounding box center [184, 97] width 22 height 11
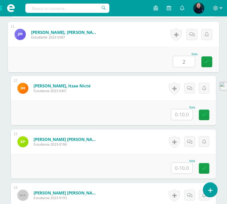
scroll to position [756, 0]
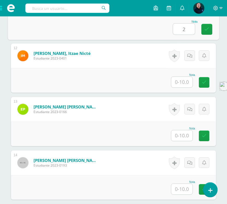
type input "2"
click at [182, 82] on input "text" at bounding box center [181, 82] width 21 height 11
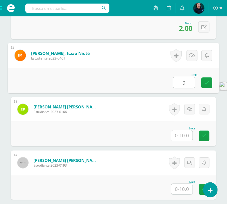
type input "9"
click at [182, 136] on input "text" at bounding box center [181, 135] width 21 height 11
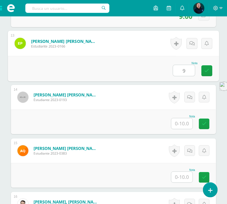
scroll to position [824, 0]
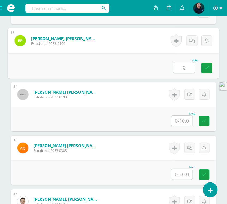
type input "9"
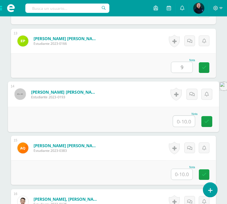
click at [186, 120] on input "text" at bounding box center [184, 121] width 22 height 11
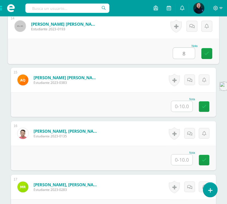
scroll to position [893, 0]
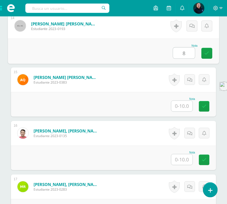
type input "8"
click at [186, 105] on input "text" at bounding box center [181, 106] width 21 height 11
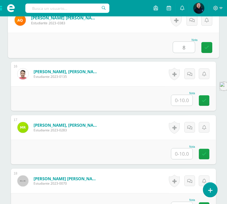
scroll to position [961, 0]
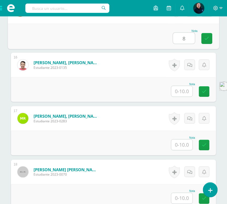
type input "8"
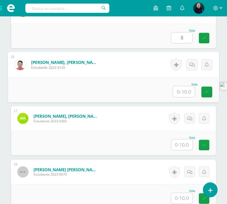
click at [182, 92] on input "text" at bounding box center [184, 91] width 22 height 11
type input "8"
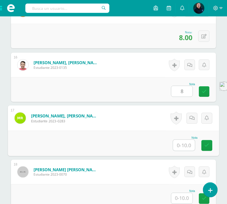
click at [180, 145] on input "text" at bounding box center [184, 145] width 22 height 11
type input "8"
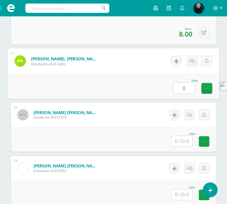
scroll to position [1029, 0]
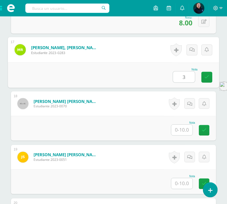
type input "3"
click at [186, 130] on input "text" at bounding box center [181, 130] width 21 height 11
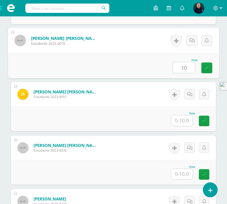
scroll to position [1097, 0]
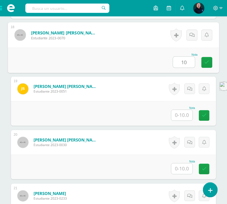
type input "10"
click at [185, 116] on input "text" at bounding box center [181, 115] width 21 height 11
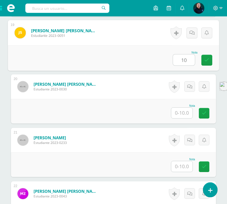
scroll to position [1166, 0]
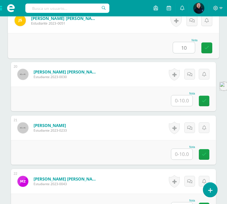
type input "10"
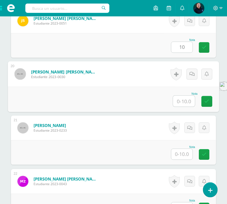
click at [184, 101] on input "text" at bounding box center [184, 101] width 22 height 11
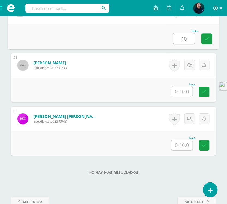
scroll to position [1234, 0]
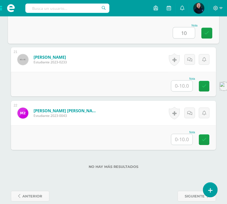
type input "10"
click at [183, 83] on input "text" at bounding box center [181, 86] width 21 height 11
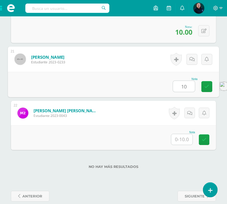
type input "10"
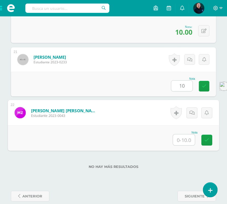
click at [178, 135] on input "text" at bounding box center [184, 139] width 22 height 11
type input "4"
click at [175, 169] on label "No hay más resultados" at bounding box center [113, 167] width 205 height 4
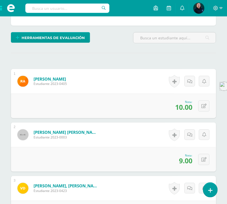
scroll to position [6, 0]
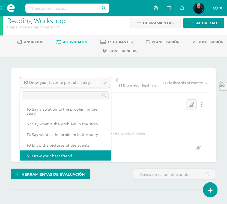
scroll to position [1, 0]
select select "/dashboard/teacher/grade-activity/50030/"
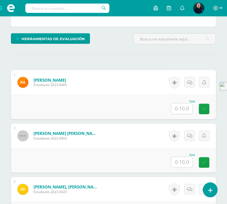
scroll to position [141, 0]
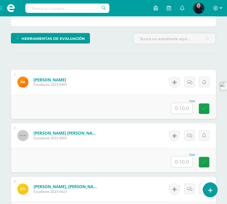
click at [183, 111] on input "text" at bounding box center [181, 108] width 21 height 11
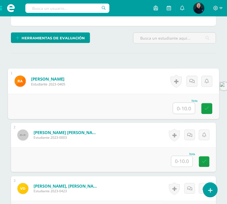
scroll to position [142, 0]
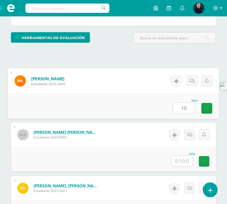
type input "10"
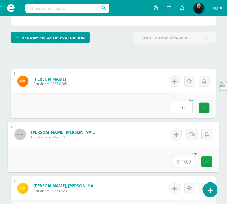
click at [182, 162] on input "text" at bounding box center [184, 161] width 22 height 11
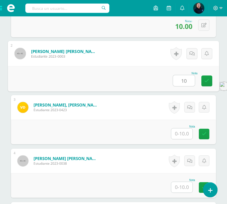
scroll to position [245, 0]
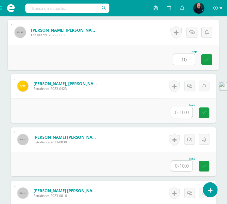
type input "10"
click at [180, 114] on input "text" at bounding box center [181, 112] width 21 height 11
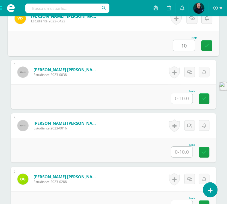
scroll to position [313, 0]
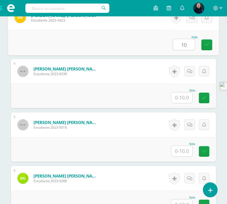
type input "10"
click at [181, 97] on input "text" at bounding box center [181, 97] width 21 height 11
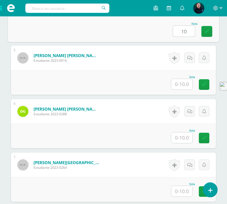
scroll to position [381, 0]
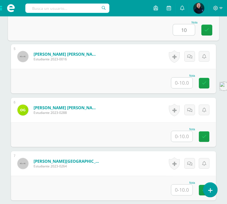
type input "10"
click at [182, 82] on input "text" at bounding box center [181, 83] width 21 height 11
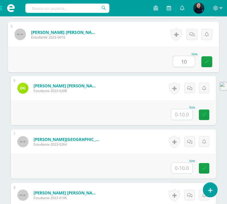
scroll to position [415, 0]
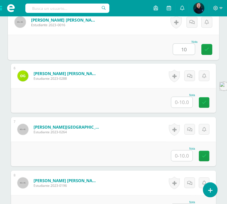
type input "10"
click at [182, 102] on input "text" at bounding box center [181, 102] width 21 height 11
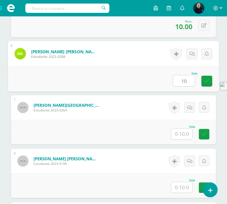
scroll to position [449, 0]
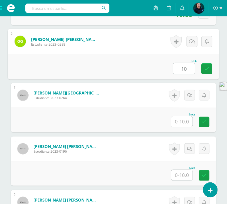
type input "10"
click at [182, 121] on input "text" at bounding box center [181, 121] width 21 height 11
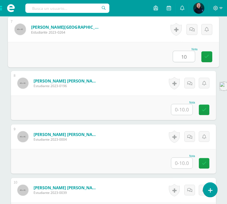
scroll to position [517, 0]
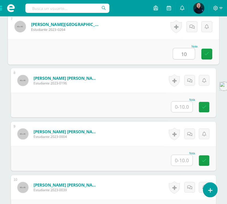
type input "10"
click at [183, 105] on input "text" at bounding box center [181, 107] width 21 height 11
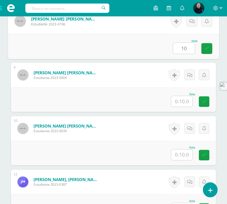
scroll to position [586, 0]
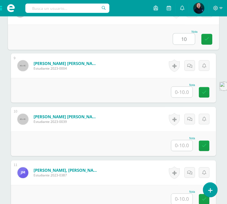
type input "10"
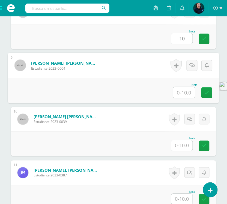
click at [183, 91] on input "text" at bounding box center [184, 92] width 22 height 11
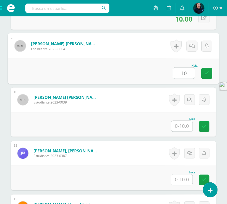
scroll to position [654, 0]
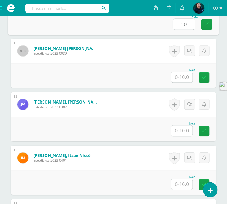
type input "10"
click at [182, 77] on input "text" at bounding box center [181, 77] width 21 height 11
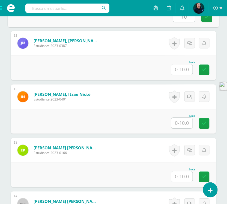
scroll to position [722, 0]
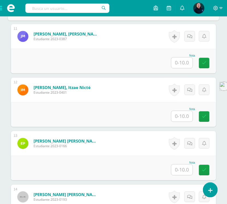
type input "10"
click at [182, 59] on input "text" at bounding box center [181, 62] width 21 height 11
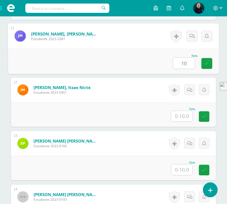
type input "10"
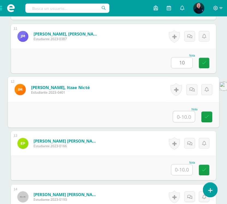
click at [183, 115] on input "text" at bounding box center [184, 116] width 22 height 11
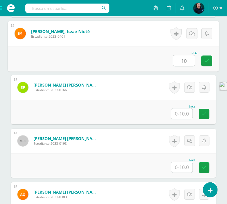
scroll to position [790, 0]
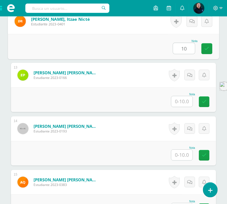
type input "10"
click at [182, 102] on input "text" at bounding box center [181, 101] width 21 height 11
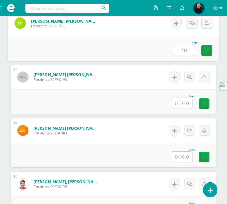
scroll to position [859, 0]
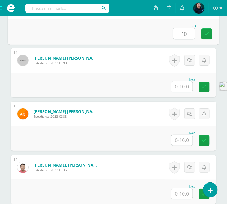
type input "10"
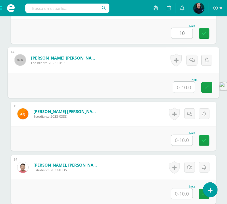
click at [184, 87] on input "text" at bounding box center [184, 87] width 22 height 11
type input "10"
click at [181, 139] on input "text" at bounding box center [181, 140] width 21 height 11
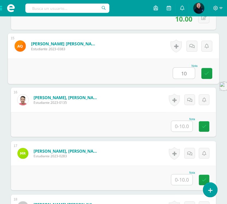
scroll to position [927, 0]
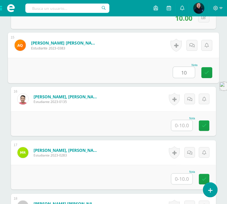
type input "10"
click at [181, 126] on input "text" at bounding box center [181, 125] width 21 height 11
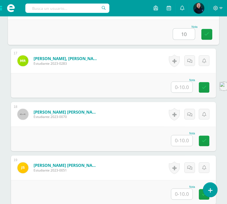
scroll to position [1029, 0]
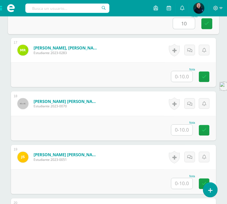
type input "10"
click at [184, 76] on input "text" at bounding box center [181, 76] width 21 height 11
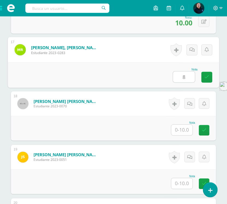
type input "8"
click at [186, 127] on input "text" at bounding box center [181, 130] width 21 height 11
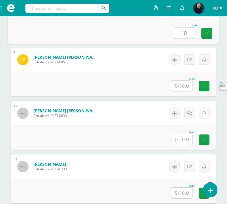
scroll to position [1132, 0]
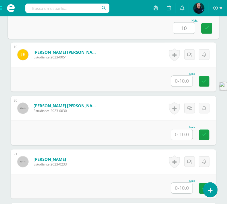
type input "10"
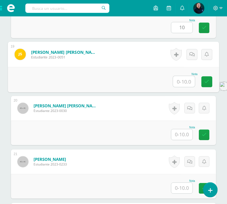
click at [186, 80] on input "text" at bounding box center [184, 81] width 22 height 11
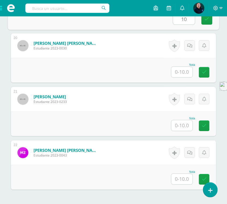
scroll to position [1200, 0]
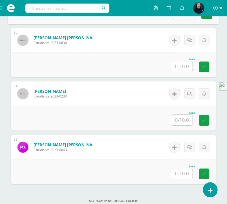
type input "10"
click at [181, 65] on input "text" at bounding box center [181, 66] width 21 height 11
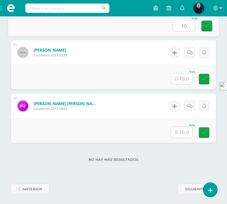
scroll to position [1242, 0]
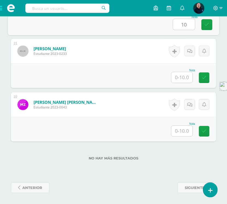
type input "10"
click at [181, 79] on input "text" at bounding box center [181, 77] width 21 height 11
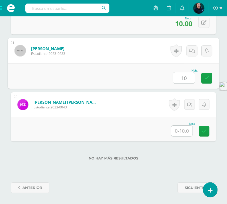
type input "10"
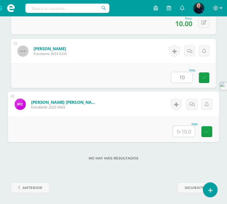
click at [187, 131] on input "text" at bounding box center [184, 131] width 22 height 11
type input "8"
click at [177, 163] on div "No hay más resultados" at bounding box center [113, 153] width 205 height 25
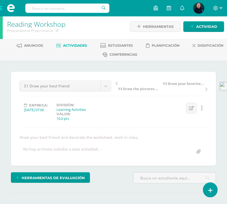
scroll to position [0, 0]
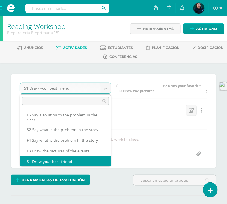
scroll to position [1, 0]
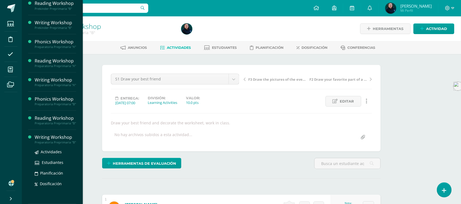
scroll to position [104, 0]
click at [48, 152] on span "Actividades" at bounding box center [51, 151] width 21 height 5
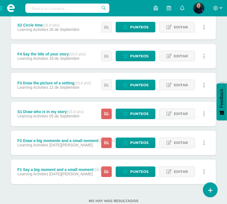
scroll to position [150, 0]
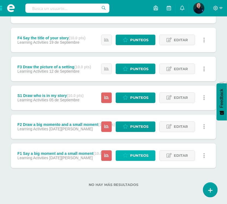
click at [141, 156] on span "Punteos" at bounding box center [139, 156] width 18 height 10
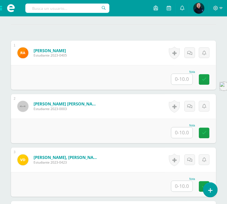
scroll to position [171, 0]
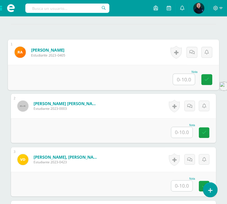
click at [183, 81] on input "text" at bounding box center [184, 79] width 22 height 11
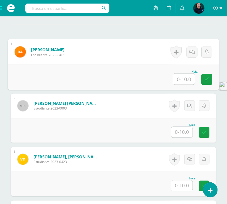
scroll to position [171, 0]
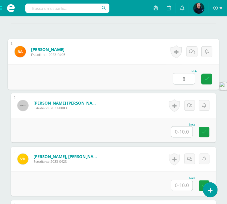
type input "8"
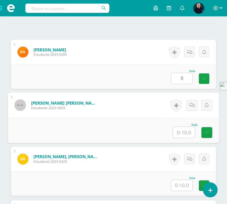
click at [186, 133] on input "text" at bounding box center [184, 132] width 22 height 11
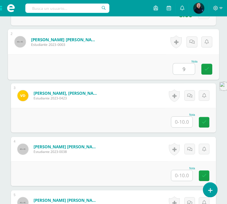
scroll to position [274, 0]
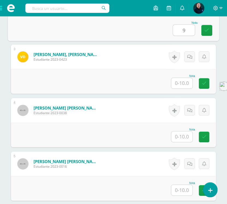
type input "9"
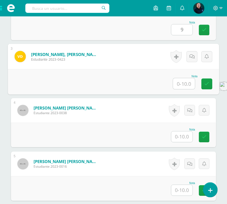
click at [182, 84] on input "text" at bounding box center [184, 83] width 22 height 11
type input "8"
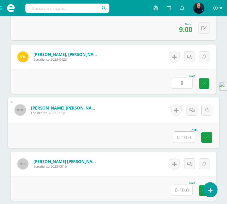
click at [183, 135] on input "text" at bounding box center [184, 137] width 22 height 11
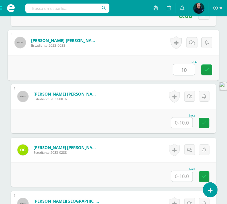
scroll to position [342, 0]
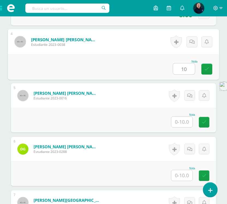
type input "10"
click at [184, 120] on input "text" at bounding box center [181, 122] width 21 height 11
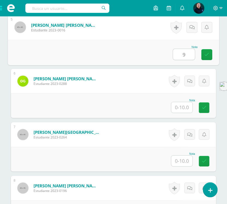
scroll to position [410, 0]
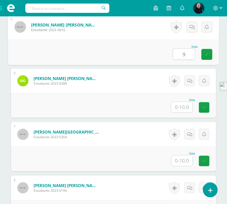
type input "9"
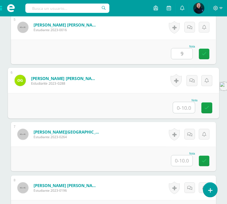
click at [185, 107] on input "text" at bounding box center [184, 107] width 22 height 11
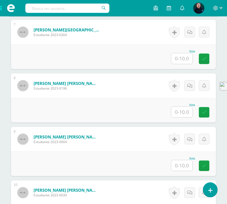
scroll to position [513, 0]
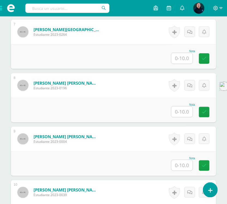
type input "10"
click at [182, 58] on input "text" at bounding box center [181, 58] width 21 height 11
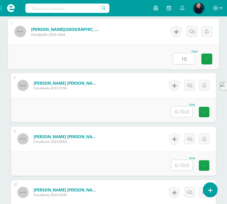
type input "10"
click at [181, 111] on input "text" at bounding box center [181, 111] width 21 height 11
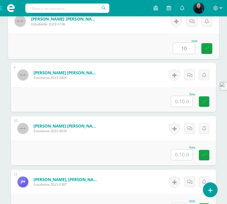
scroll to position [581, 0]
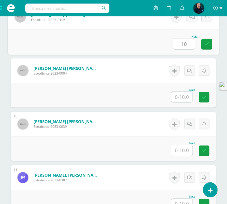
type input "10"
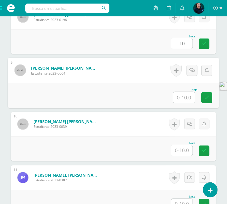
click at [184, 97] on input "text" at bounding box center [184, 97] width 22 height 11
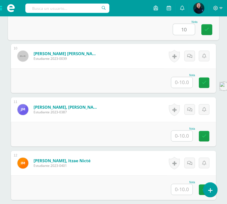
scroll to position [649, 0]
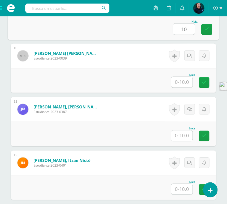
type input "10"
click at [186, 83] on input "text" at bounding box center [181, 82] width 21 height 11
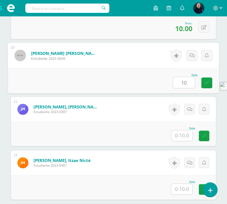
type input "10"
click at [183, 134] on input "text" at bounding box center [181, 135] width 21 height 11
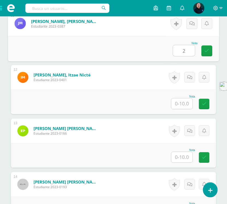
scroll to position [751, 0]
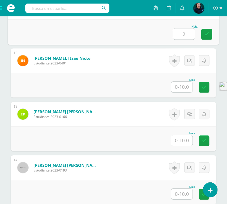
type input "2"
click at [182, 89] on input "text" at bounding box center [181, 87] width 21 height 11
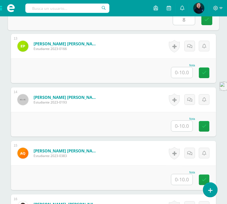
scroll to position [820, 0]
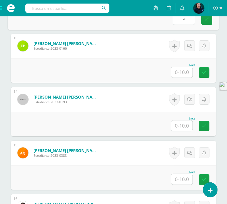
type input "8"
click at [184, 73] on input "text" at bounding box center [181, 72] width 21 height 11
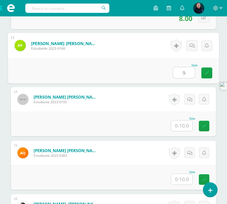
type input "9"
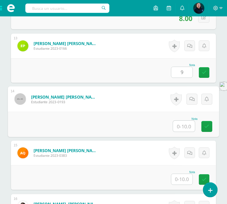
click at [183, 125] on input "text" at bounding box center [184, 126] width 22 height 11
type input "7"
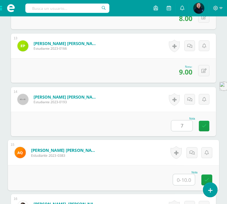
click at [184, 179] on input "text" at bounding box center [184, 179] width 22 height 11
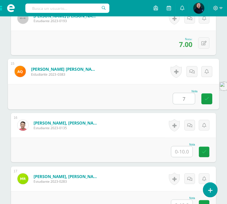
scroll to position [922, 0]
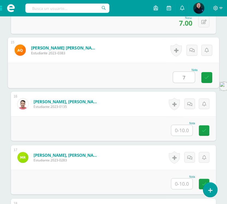
type input "7"
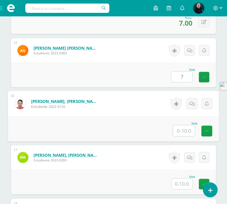
click at [184, 134] on input "text" at bounding box center [184, 130] width 22 height 11
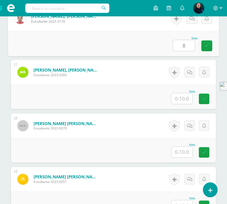
scroll to position [1024, 0]
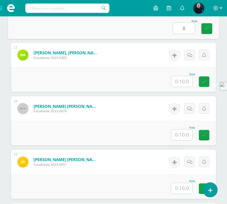
type input "8"
click at [185, 81] on input "text" at bounding box center [181, 81] width 21 height 11
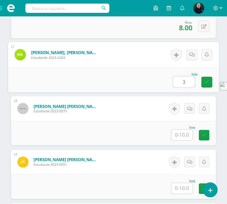
type input "3"
click at [183, 138] on input "text" at bounding box center [181, 135] width 21 height 11
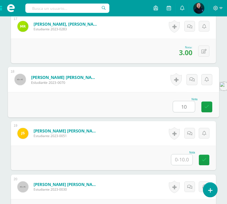
scroll to position [1092, 0]
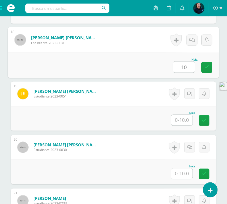
type input "10"
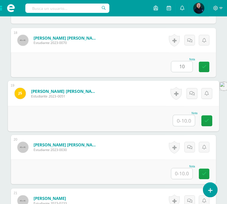
click at [182, 118] on input "text" at bounding box center [184, 120] width 22 height 11
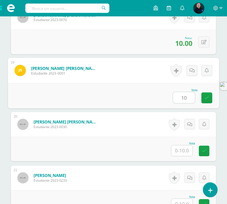
scroll to position [1161, 0]
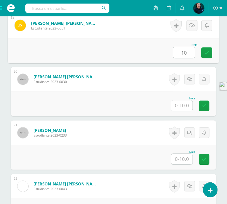
type input "10"
click at [183, 107] on input "text" at bounding box center [181, 105] width 21 height 11
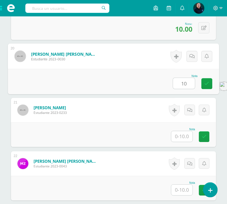
scroll to position [1229, 0]
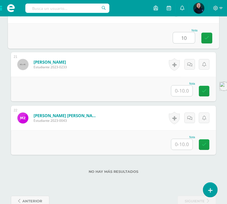
type input "10"
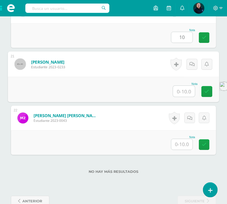
click at [181, 90] on input "text" at bounding box center [184, 91] width 22 height 11
type input "10"
click at [182, 143] on input "text" at bounding box center [181, 144] width 21 height 11
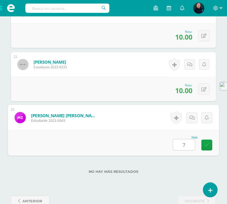
type input "7"
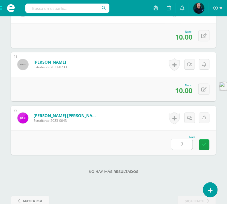
click at [190, 170] on label "No hay más resultados" at bounding box center [113, 171] width 205 height 4
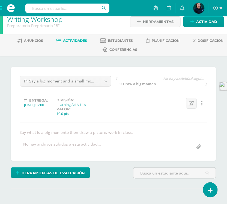
scroll to position [0, 0]
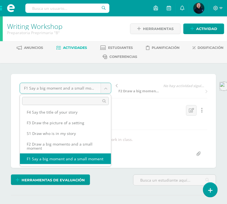
scroll to position [23, 0]
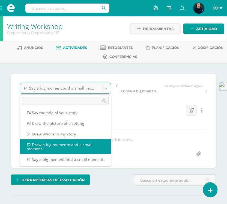
select select "/dashboard/teacher/grade-activity/50041/"
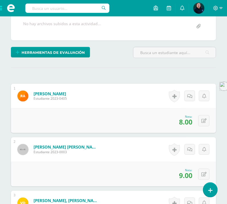
scroll to position [171, 0]
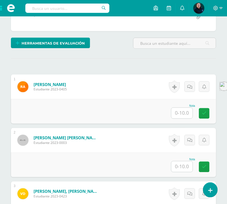
scroll to position [137, 0]
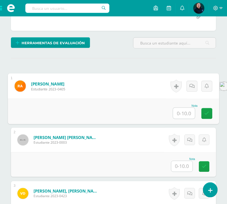
click at [184, 113] on input "text" at bounding box center [184, 113] width 22 height 11
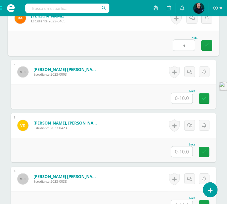
scroll to position [206, 0]
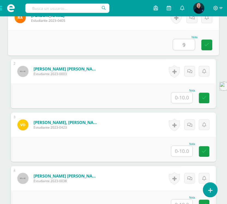
type input "9"
click at [186, 99] on input "text" at bounding box center [181, 98] width 21 height 11
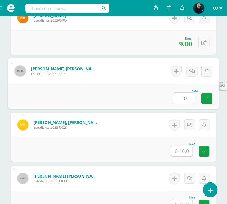
type input "10"
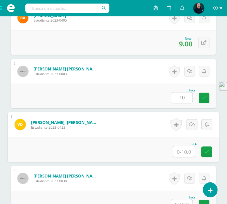
click at [185, 151] on input "text" at bounding box center [184, 151] width 22 height 11
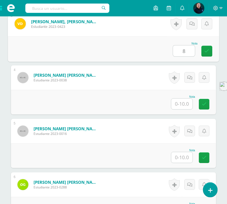
scroll to position [308, 0]
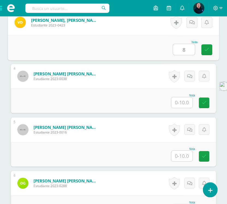
type input "8"
click at [182, 105] on input "text" at bounding box center [181, 102] width 21 height 11
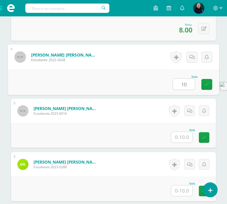
scroll to position [342, 0]
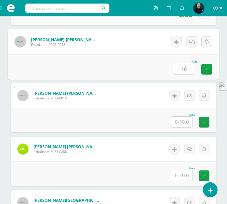
type input "10"
click at [183, 122] on input "text" at bounding box center [181, 122] width 21 height 11
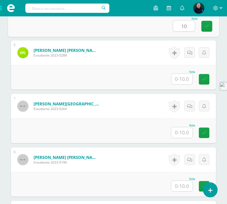
scroll to position [444, 0]
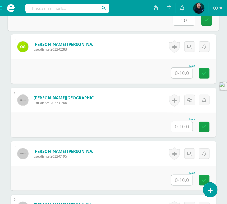
type input "10"
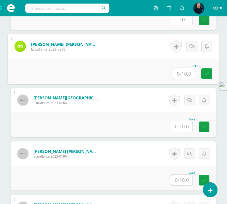
click at [181, 71] on input "text" at bounding box center [184, 73] width 22 height 11
type input "10"
click at [186, 128] on input "text" at bounding box center [181, 126] width 21 height 11
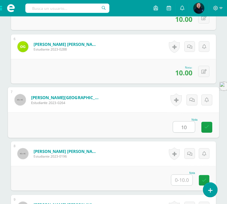
type input "10"
click at [182, 180] on input "text" at bounding box center [181, 180] width 21 height 11
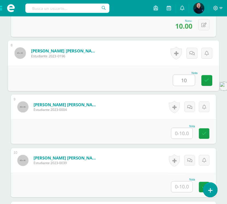
scroll to position [547, 0]
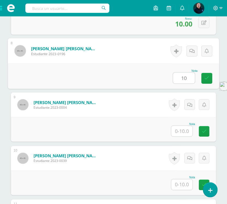
type input "10"
click at [184, 130] on input "text" at bounding box center [181, 131] width 21 height 11
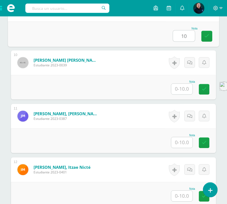
scroll to position [649, 0]
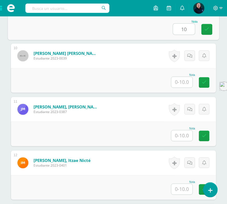
type input "10"
click at [182, 79] on input "text" at bounding box center [181, 82] width 21 height 11
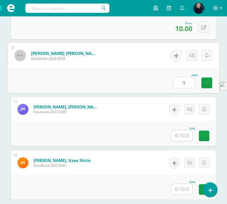
type input "9"
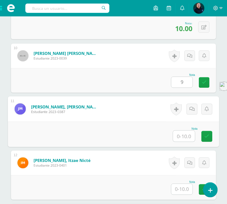
click at [183, 137] on input "text" at bounding box center [184, 136] width 22 height 11
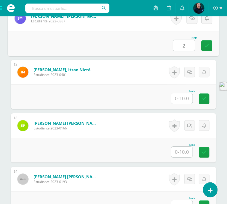
scroll to position [751, 0]
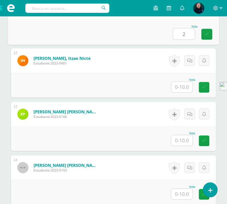
type input "2"
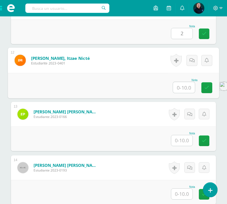
click at [186, 86] on input "text" at bounding box center [184, 87] width 22 height 11
type input "8"
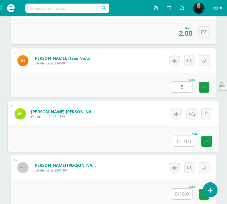
click at [182, 138] on input "text" at bounding box center [184, 140] width 22 height 11
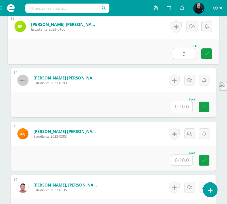
scroll to position [854, 0]
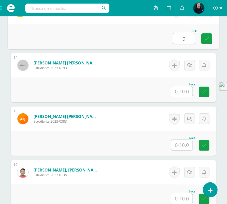
type input "9"
click at [186, 91] on input "text" at bounding box center [181, 91] width 21 height 11
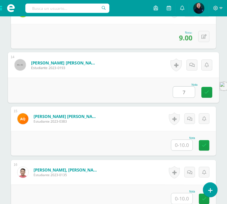
type input "7"
click at [186, 147] on input "text" at bounding box center [181, 145] width 21 height 11
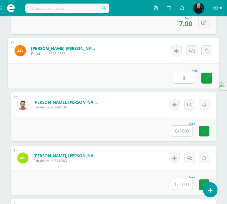
scroll to position [922, 0]
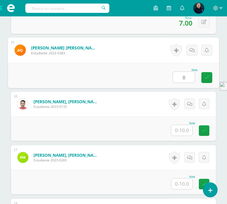
type input "8"
click at [182, 130] on input "text" at bounding box center [181, 130] width 21 height 11
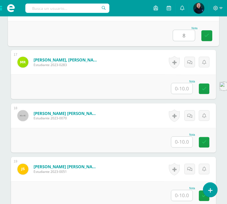
scroll to position [1024, 0]
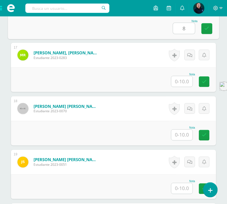
type input "8"
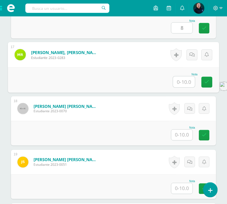
click at [186, 82] on input "text" at bounding box center [184, 81] width 22 height 11
type input "2"
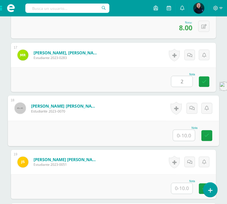
click at [180, 134] on input "text" at bounding box center [184, 135] width 22 height 11
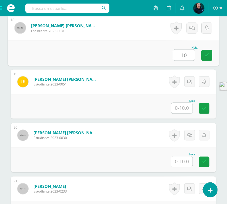
scroll to position [1127, 0]
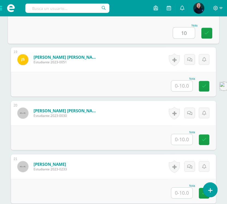
type input "10"
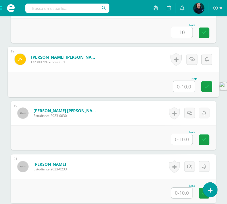
click at [182, 85] on input "text" at bounding box center [184, 86] width 22 height 11
type input "10"
click at [180, 139] on input "text" at bounding box center [181, 139] width 21 height 11
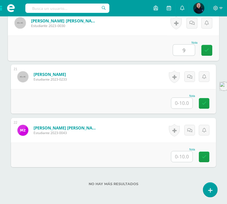
scroll to position [1229, 0]
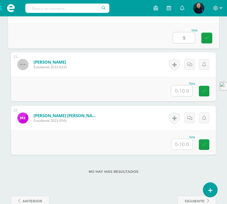
type input "9"
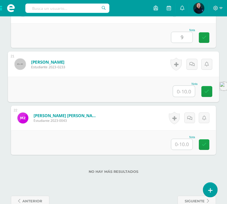
click at [184, 89] on input "text" at bounding box center [184, 91] width 22 height 11
type input "10"
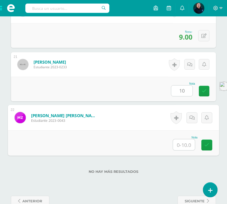
click at [182, 142] on input "text" at bounding box center [184, 144] width 22 height 11
type input "6"
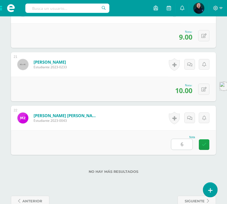
click at [188, 166] on div "No hay más resultados" at bounding box center [113, 167] width 205 height 25
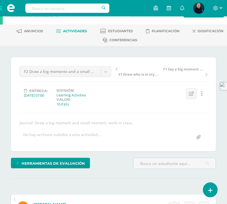
scroll to position [0, 0]
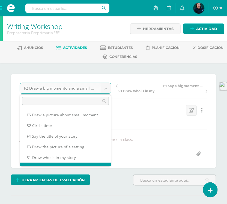
scroll to position [11, 0]
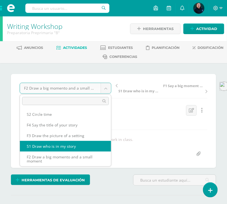
select select "/dashboard/teacher/grade-activity/50043/"
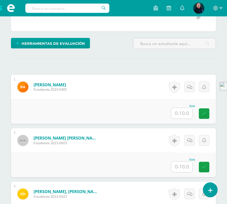
scroll to position [137, 0]
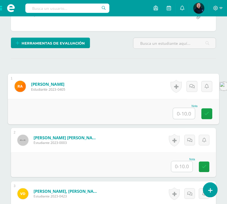
click at [181, 113] on input "text" at bounding box center [184, 113] width 22 height 11
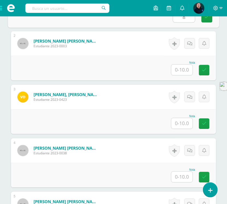
scroll to position [240, 0]
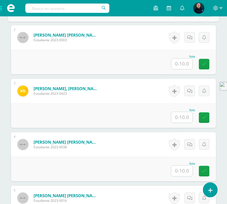
type input "8"
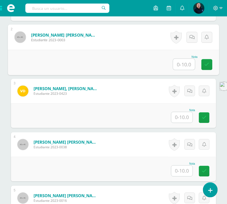
click at [184, 61] on input "text" at bounding box center [184, 64] width 22 height 11
type input "9"
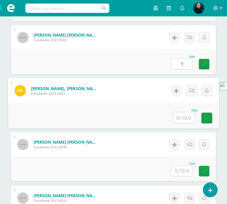
click at [185, 117] on input "text" at bounding box center [184, 117] width 22 height 11
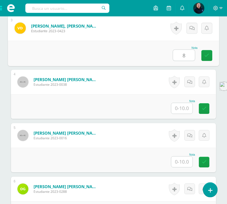
scroll to position [308, 0]
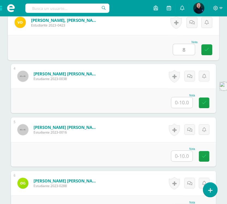
type input "8"
click at [186, 103] on input "text" at bounding box center [181, 102] width 21 height 11
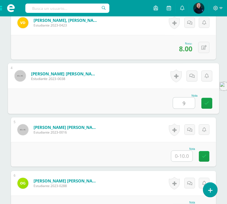
type input "9"
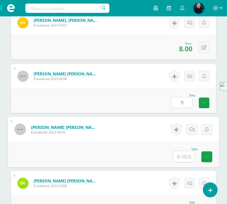
click at [184, 154] on input "text" at bounding box center [184, 156] width 22 height 11
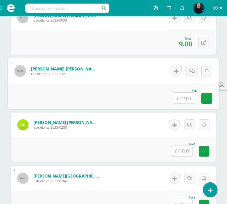
scroll to position [376, 0]
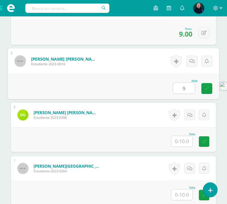
type input "9"
click at [183, 140] on input "text" at bounding box center [181, 141] width 21 height 11
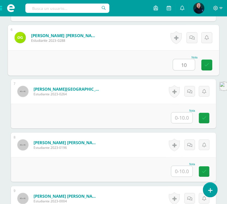
scroll to position [478, 0]
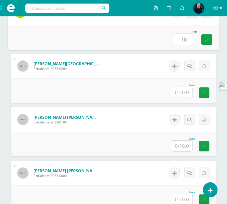
type input "10"
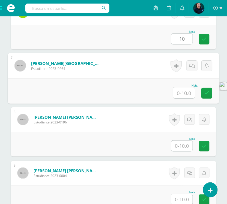
click at [182, 93] on input "text" at bounding box center [184, 92] width 22 height 11
type input "10"
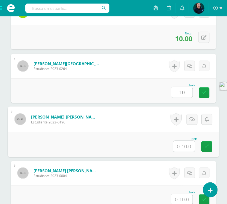
click at [183, 147] on input "text" at bounding box center [184, 146] width 22 height 11
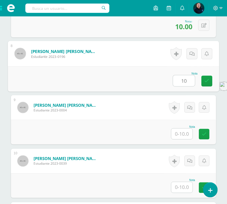
scroll to position [547, 0]
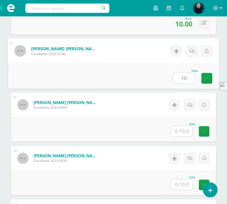
type input "10"
click at [185, 129] on input "text" at bounding box center [181, 131] width 21 height 11
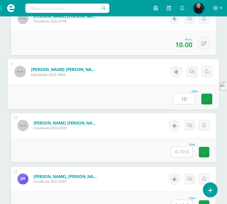
scroll to position [615, 0]
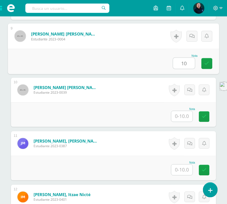
type input "10"
click at [182, 118] on input "text" at bounding box center [181, 116] width 21 height 11
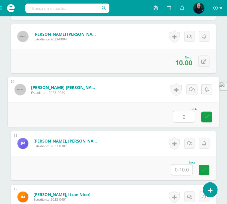
type input "9"
click at [183, 170] on input "text" at bounding box center [181, 170] width 21 height 11
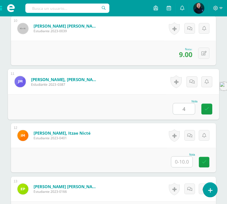
scroll to position [717, 0]
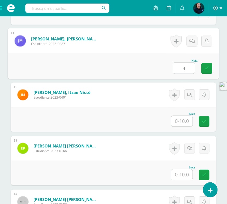
type input "4"
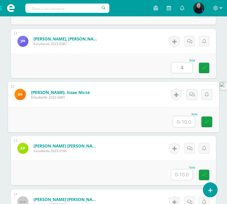
click at [182, 121] on input "text" at bounding box center [184, 121] width 22 height 11
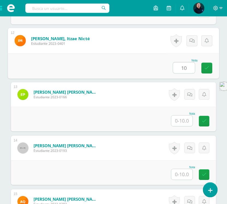
scroll to position [785, 0]
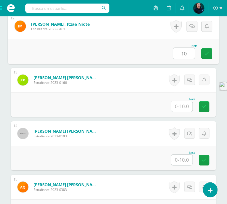
type input "10"
click at [180, 106] on input "text" at bounding box center [181, 106] width 21 height 11
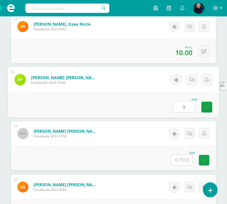
type input "9"
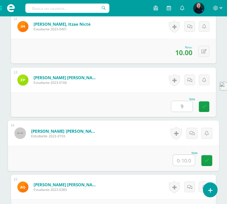
click at [183, 159] on input "text" at bounding box center [184, 160] width 22 height 11
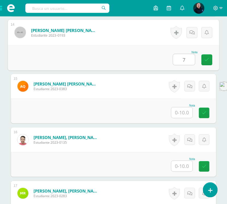
scroll to position [888, 0]
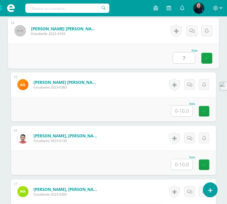
type input "7"
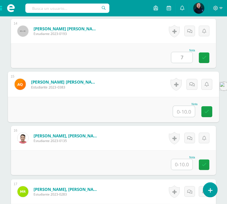
click at [184, 113] on input "text" at bounding box center [184, 111] width 22 height 11
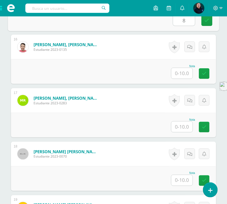
scroll to position [990, 0]
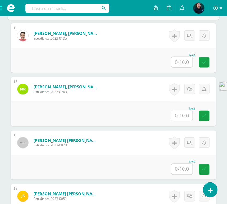
type input "8"
click at [183, 62] on input "text" at bounding box center [181, 62] width 21 height 11
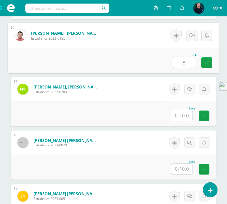
type input "8"
click at [183, 115] on input "text" at bounding box center [181, 115] width 21 height 11
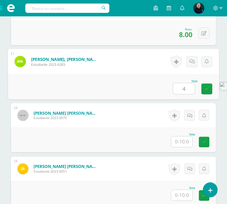
scroll to position [1092, 0]
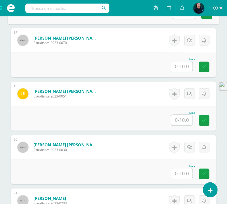
type input "4"
click at [182, 67] on input "text" at bounding box center [181, 66] width 21 height 11
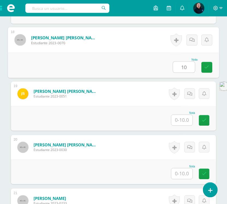
type input "10"
click at [187, 123] on input "text" at bounding box center [181, 120] width 21 height 11
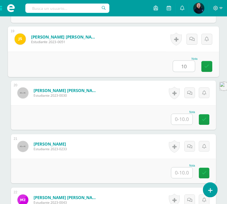
scroll to position [1161, 0]
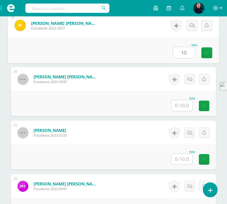
type input "10"
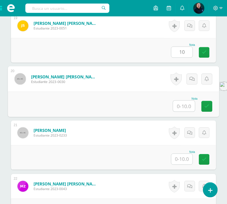
click at [180, 102] on input "text" at bounding box center [184, 105] width 22 height 11
type input "8"
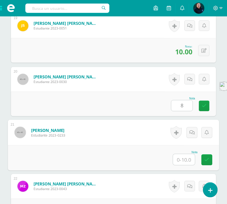
click at [180, 156] on input "text" at bounding box center [184, 159] width 22 height 11
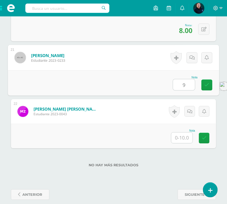
scroll to position [1242, 0]
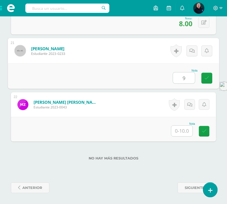
type input "9"
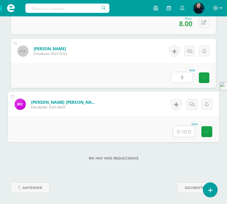
click at [184, 132] on input "text" at bounding box center [184, 131] width 22 height 11
type input "6"
click at [185, 157] on label "No hay más resultados" at bounding box center [113, 158] width 205 height 4
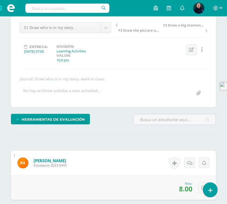
scroll to position [0, 0]
